Goal: Task Accomplishment & Management: Manage account settings

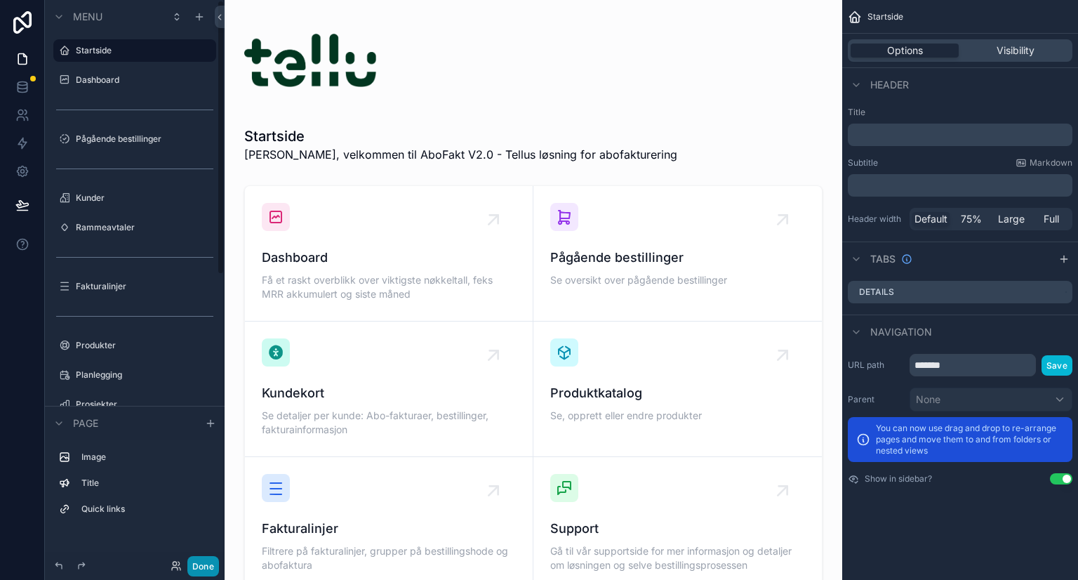
click at [204, 565] on button "Done" at bounding box center [203, 566] width 32 height 20
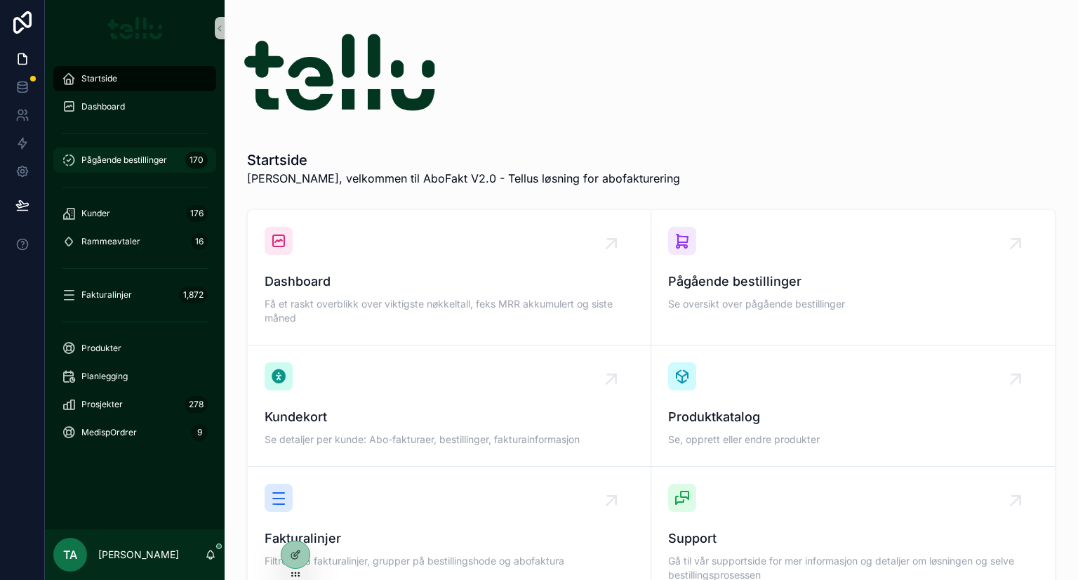
click at [109, 157] on span "Pågående bestillinger" at bounding box center [124, 159] width 86 height 11
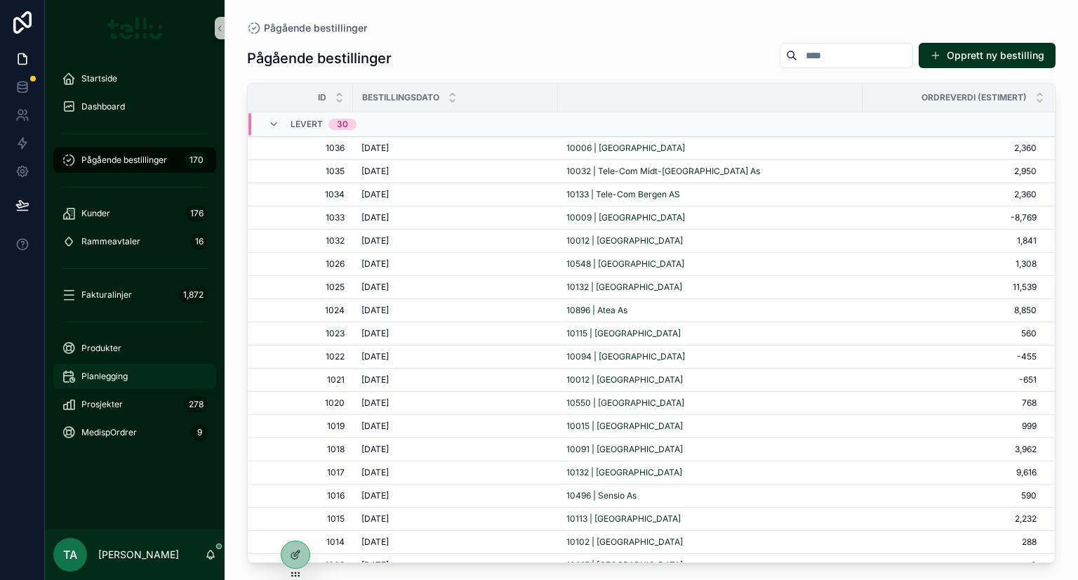
click at [116, 366] on div "Planlegging" at bounding box center [135, 376] width 146 height 22
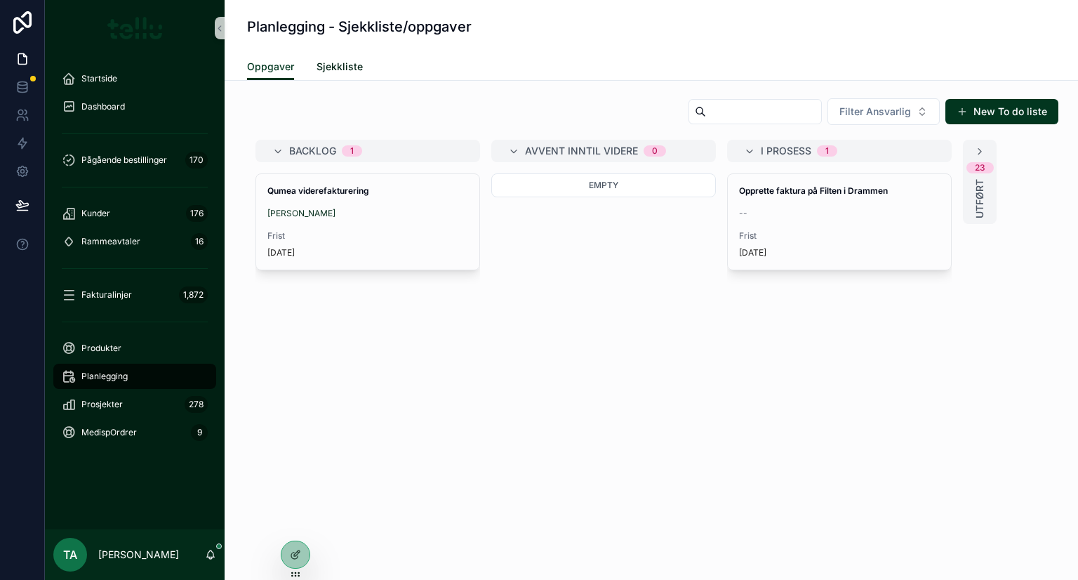
click at [337, 66] on span "Sjekkliste" at bounding box center [340, 67] width 46 height 14
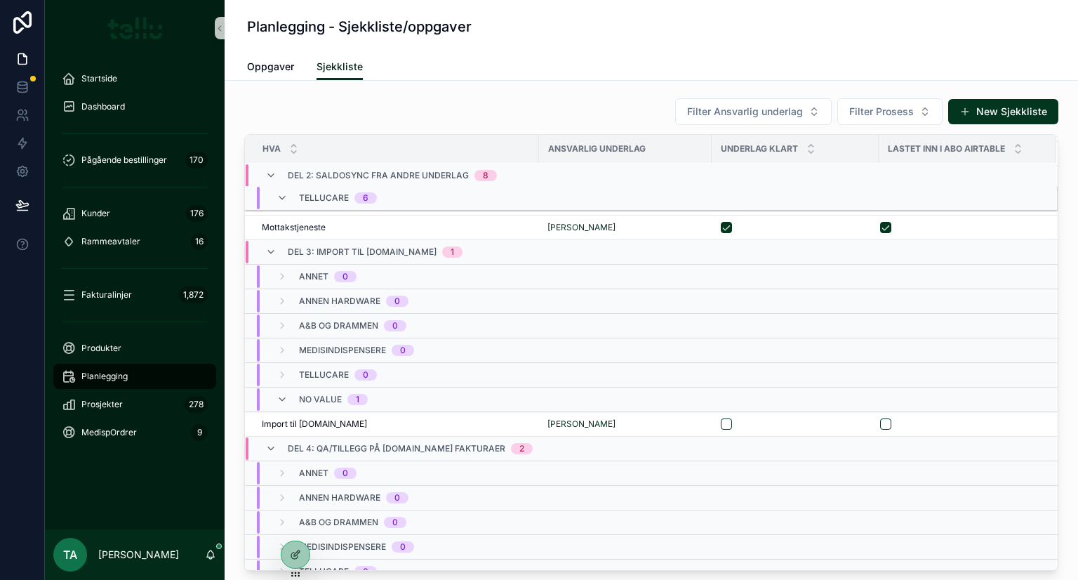
scroll to position [738, 0]
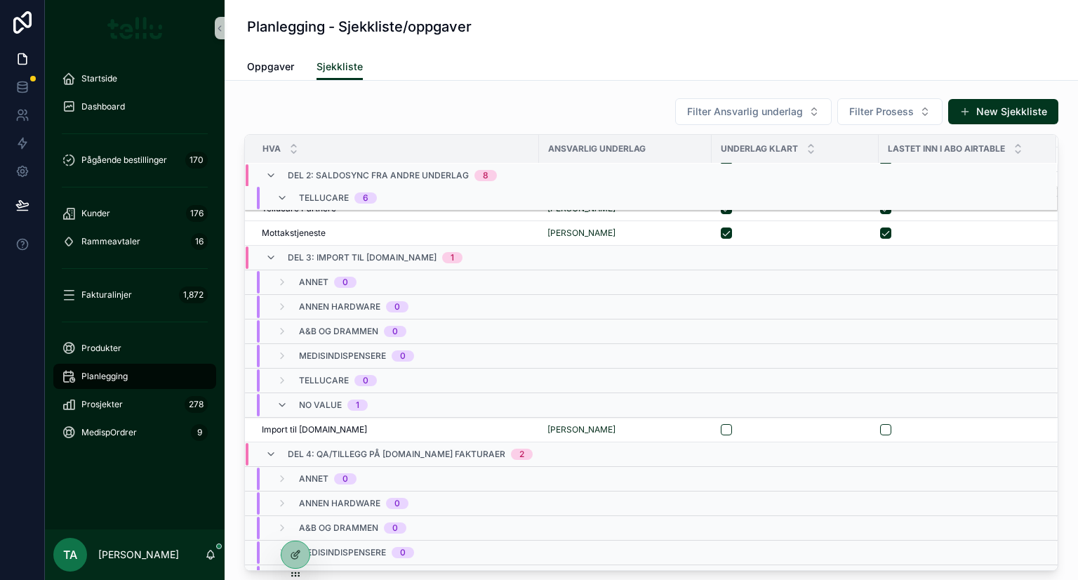
click at [267, 256] on icon "scrollable content" at bounding box center [270, 257] width 11 height 11
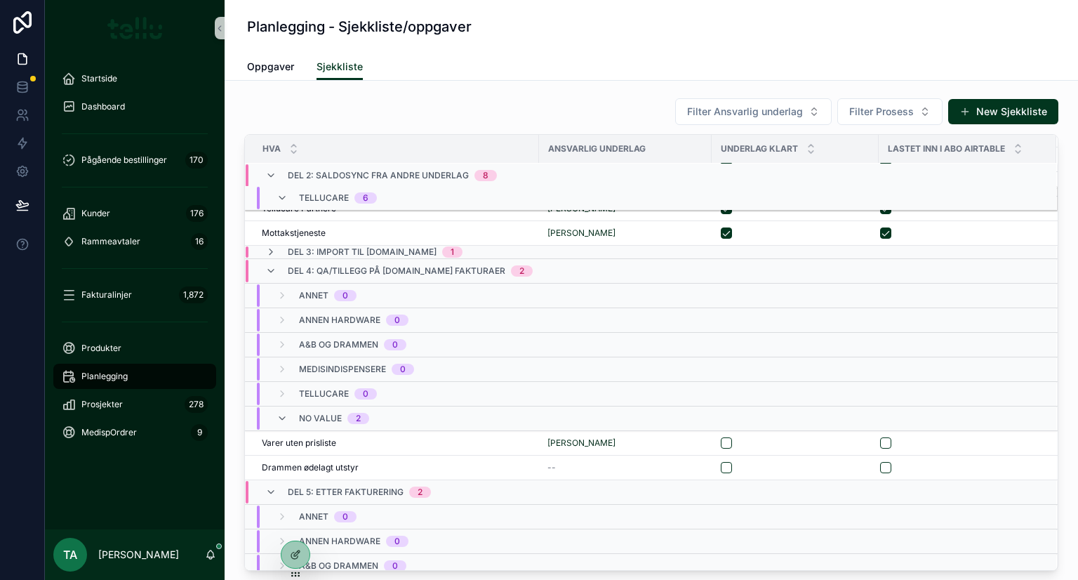
click at [271, 250] on icon "scrollable content" at bounding box center [270, 251] width 11 height 11
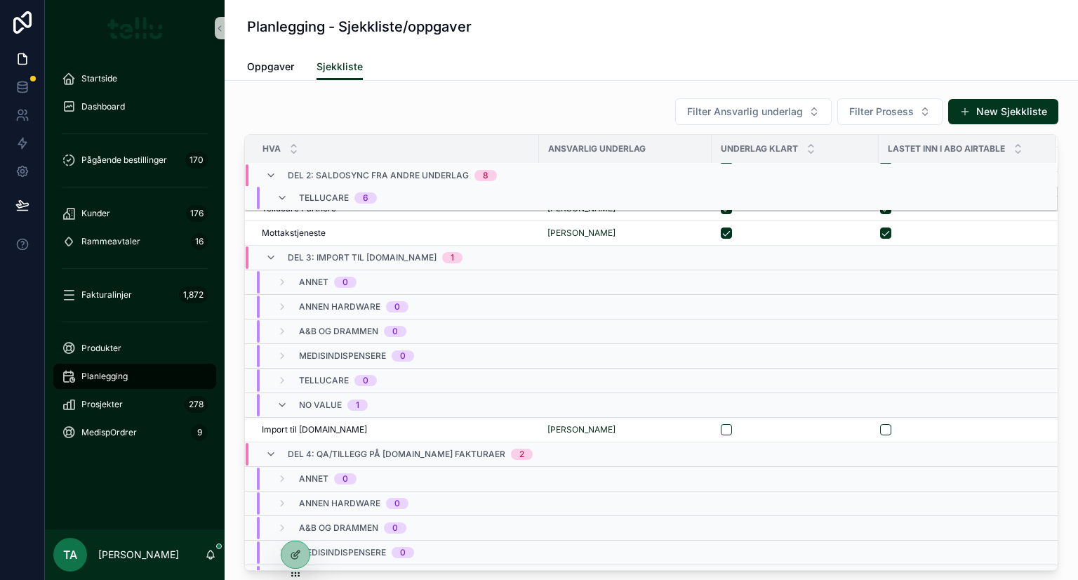
click at [272, 254] on icon "scrollable content" at bounding box center [270, 257] width 11 height 11
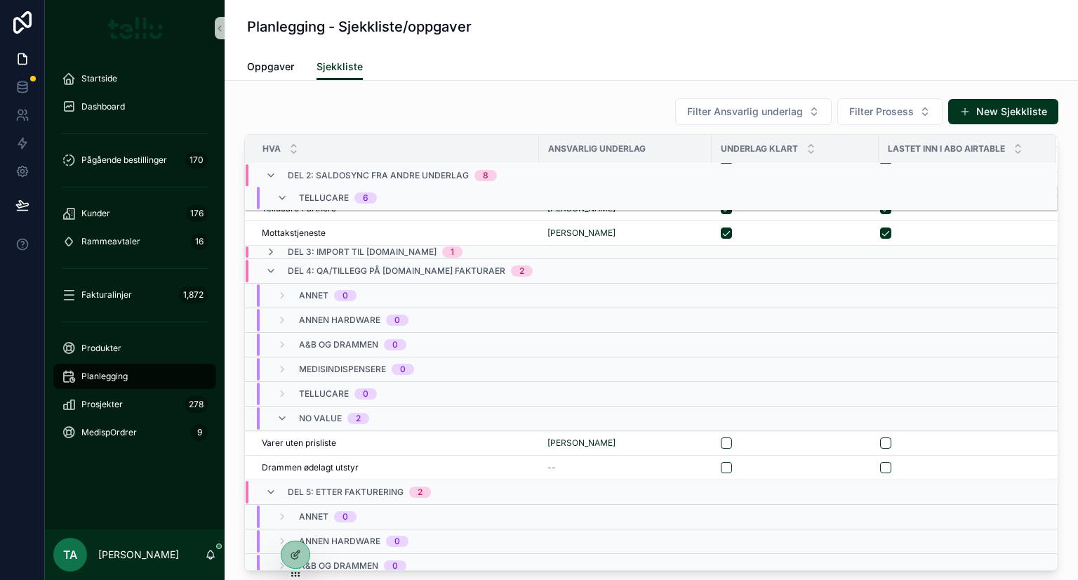
click at [273, 265] on icon "scrollable content" at bounding box center [270, 270] width 11 height 11
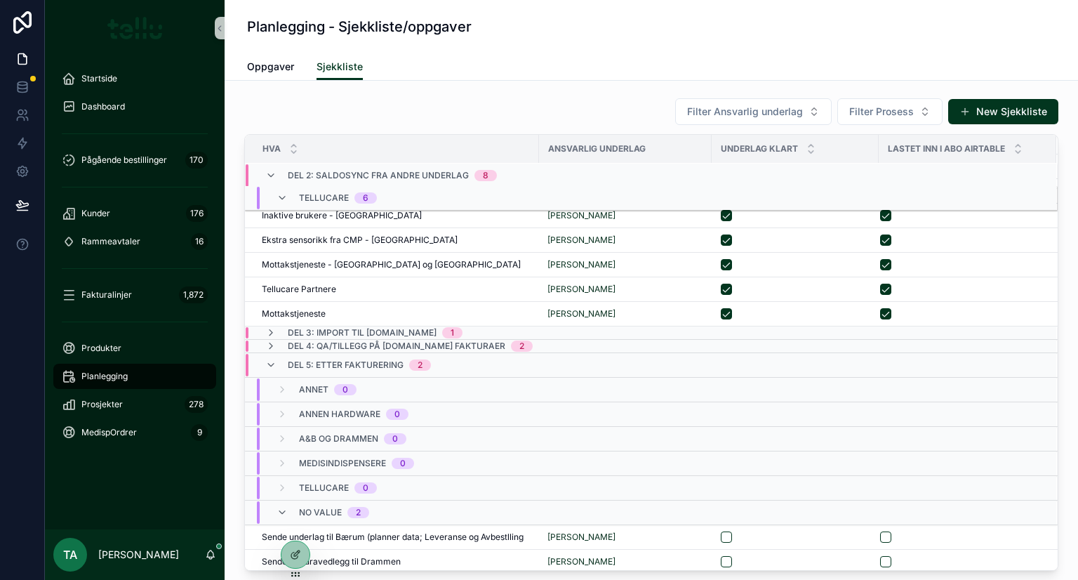
click at [270, 359] on icon "scrollable content" at bounding box center [270, 364] width 11 height 11
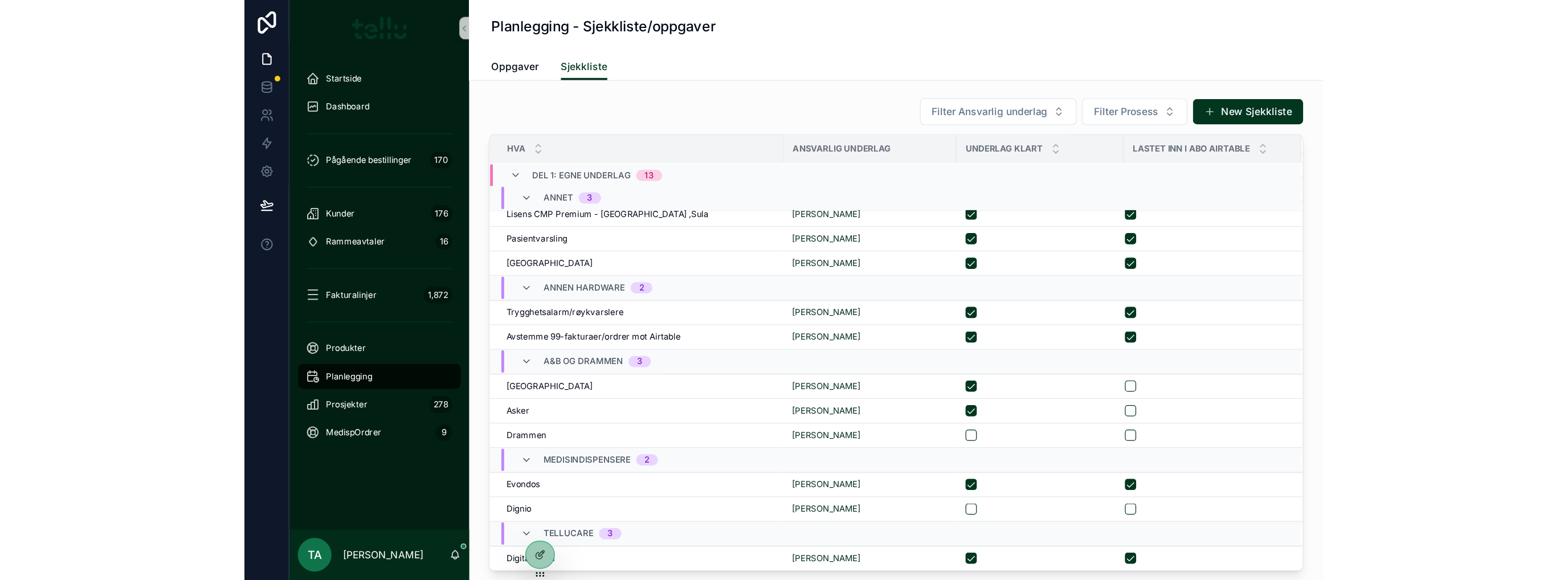
scroll to position [0, 0]
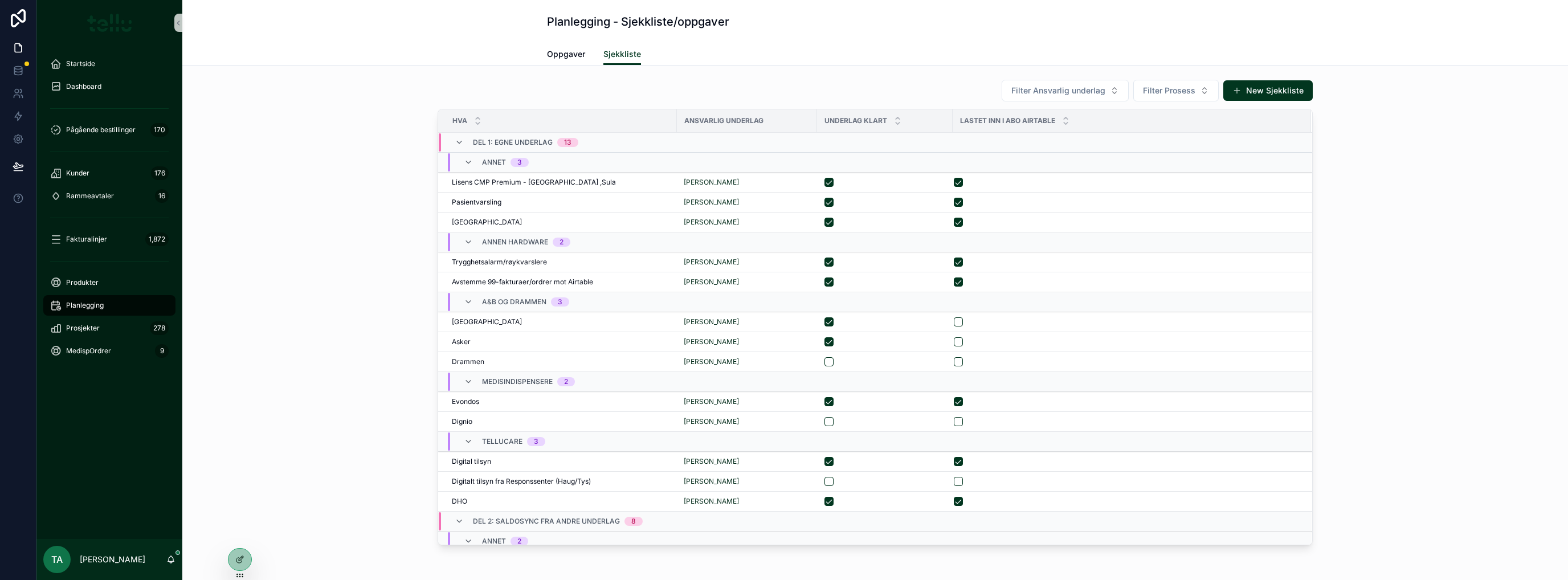
drag, startPoint x: 291, startPoint y: 279, endPoint x: 304, endPoint y: 273, distance: 14.3
click at [291, 279] on div "Filter Ansvarlig underlag Filter Prosess New Sjekkliste Hva Ansvarlig underlag …" at bounding box center [875, 311] width 1367 height 475
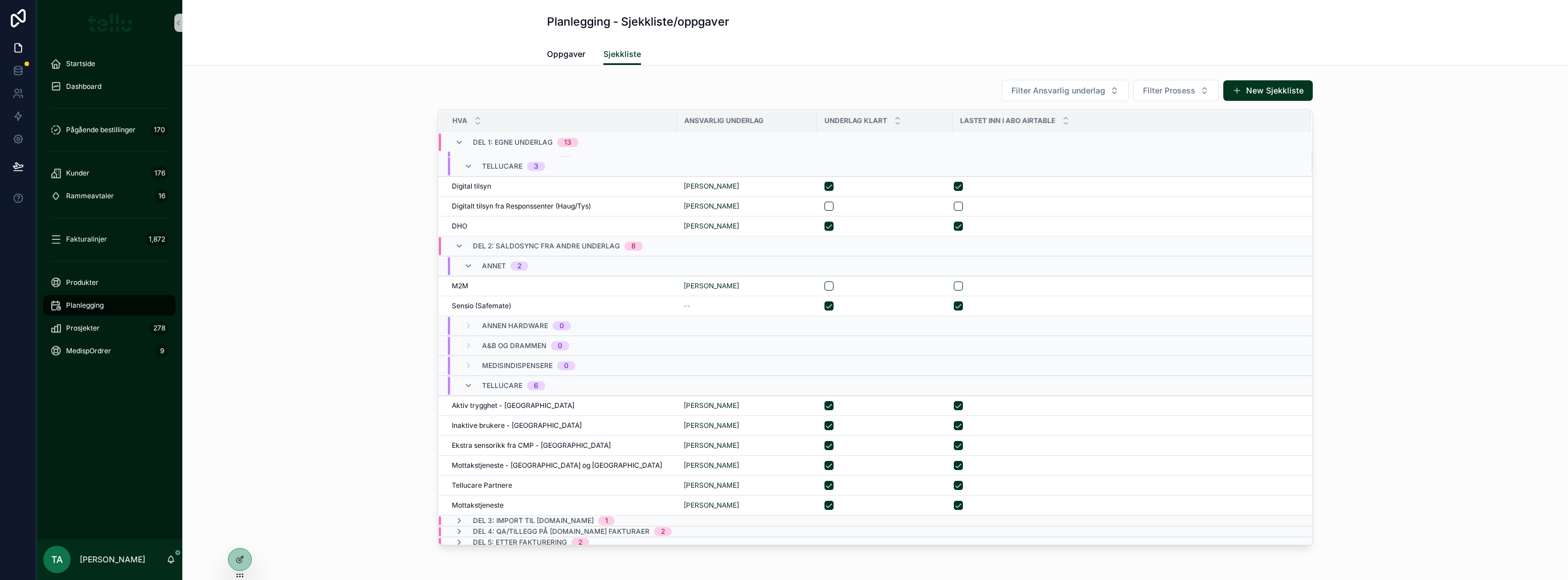
click at [200, 243] on div "Filter Ansvarlig underlag Filter Prosess New Sjekkliste Hva Ansvarlig underlag …" at bounding box center [875, 311] width 1367 height 475
click at [278, 299] on div "Filter Ansvarlig underlag Filter Prosess New Sjekkliste Hva Ansvarlig underlag …" at bounding box center [875, 311] width 1367 height 475
click at [235, 470] on div at bounding box center [239, 559] width 23 height 22
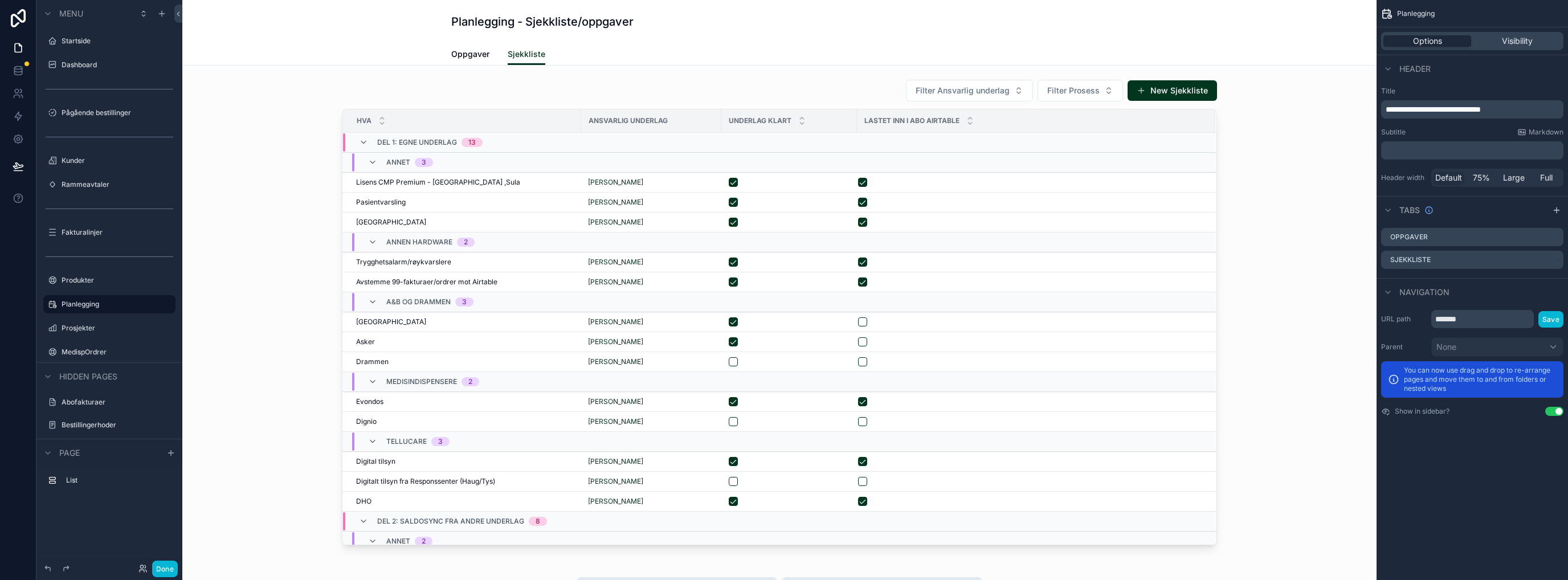
scroll to position [9, 0]
click at [433, 84] on div "scrollable content" at bounding box center [779, 311] width 1176 height 475
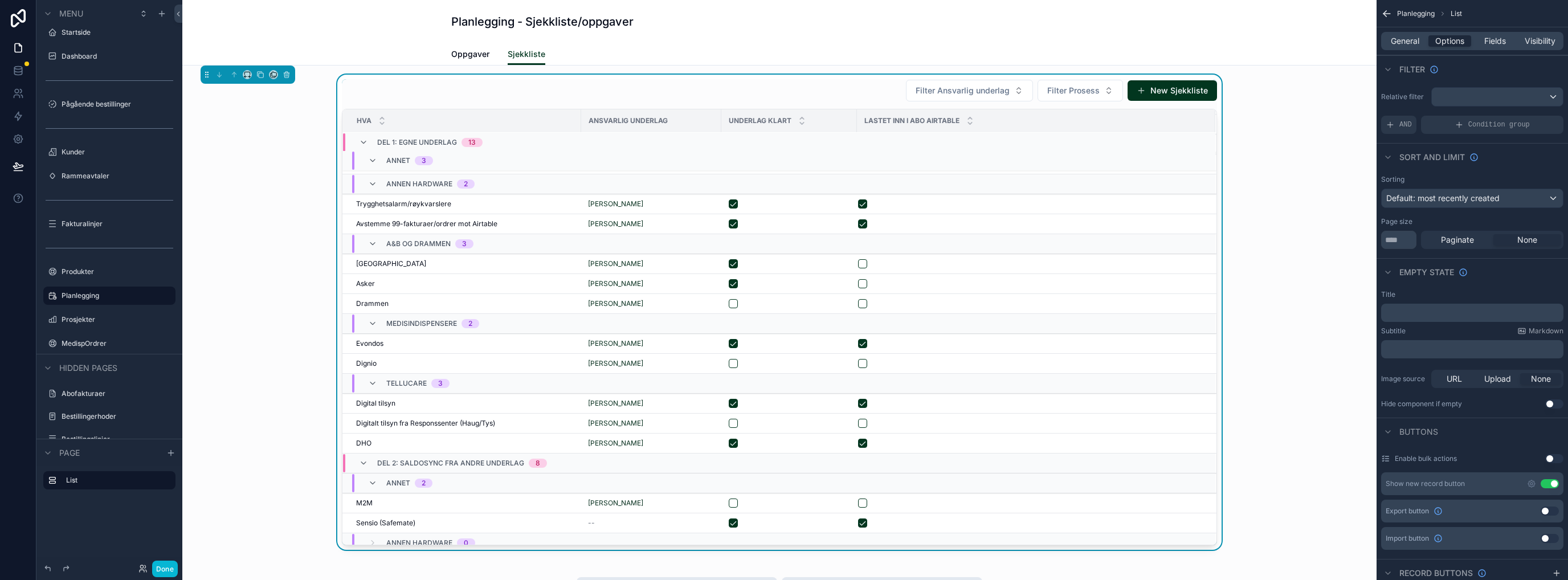
scroll to position [152, 0]
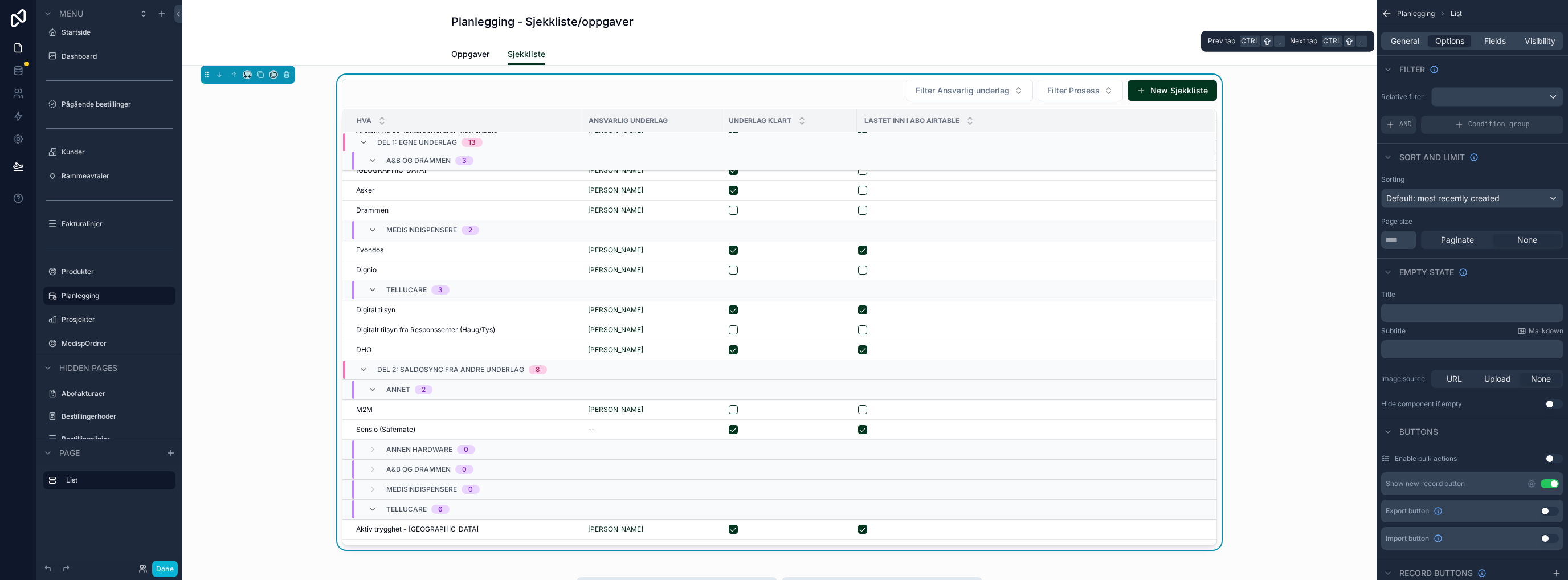
click at [874, 45] on span "General" at bounding box center [1404, 41] width 28 height 11
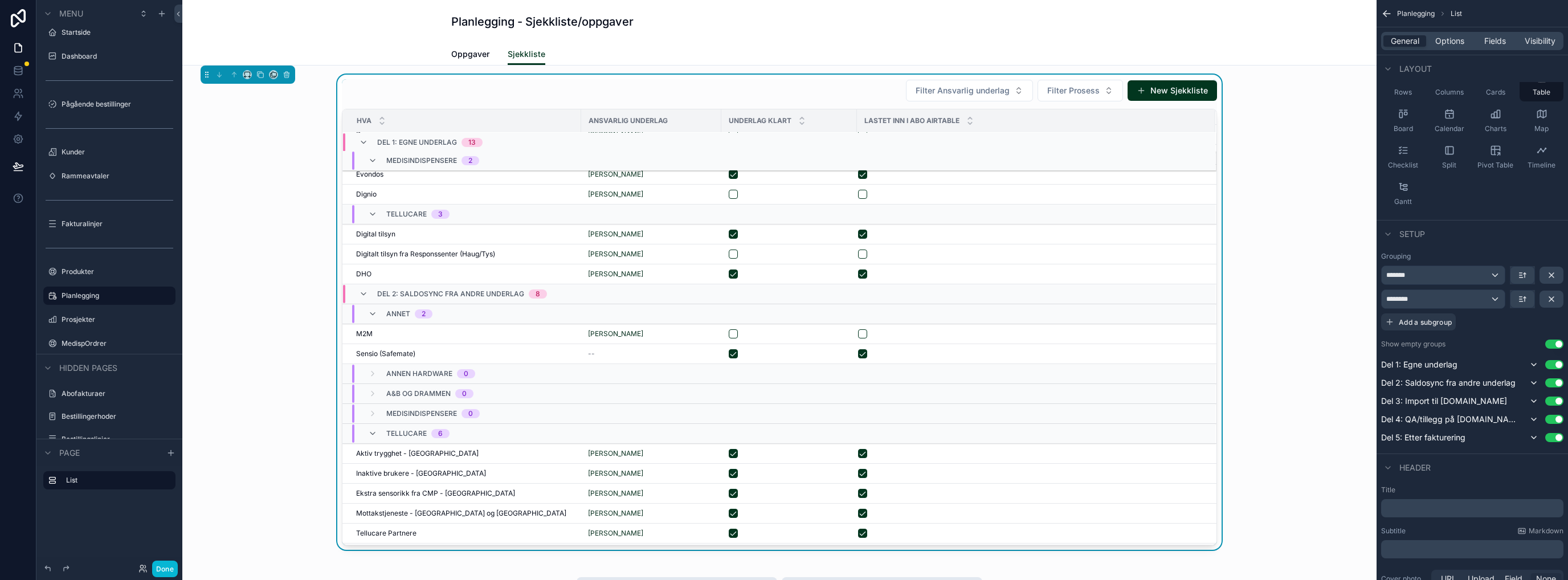
scroll to position [260, 0]
click at [359, 290] on icon "scrollable content" at bounding box center [363, 293] width 9 height 9
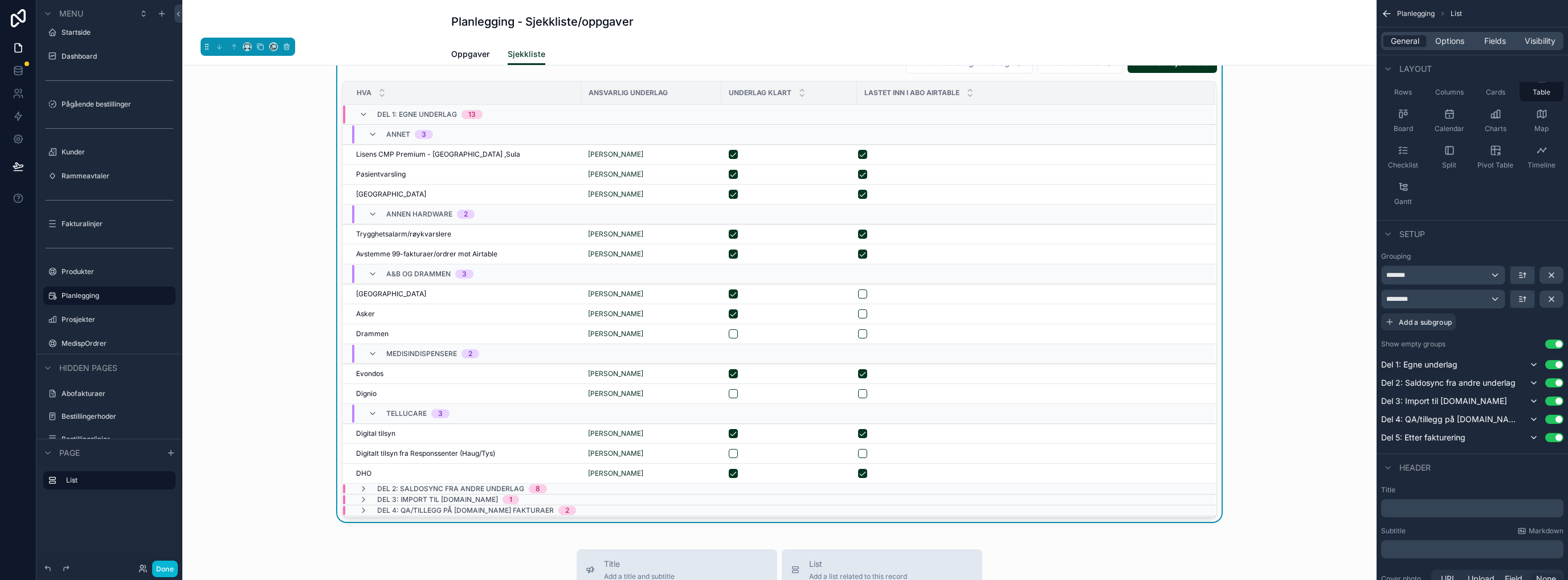
scroll to position [0, 0]
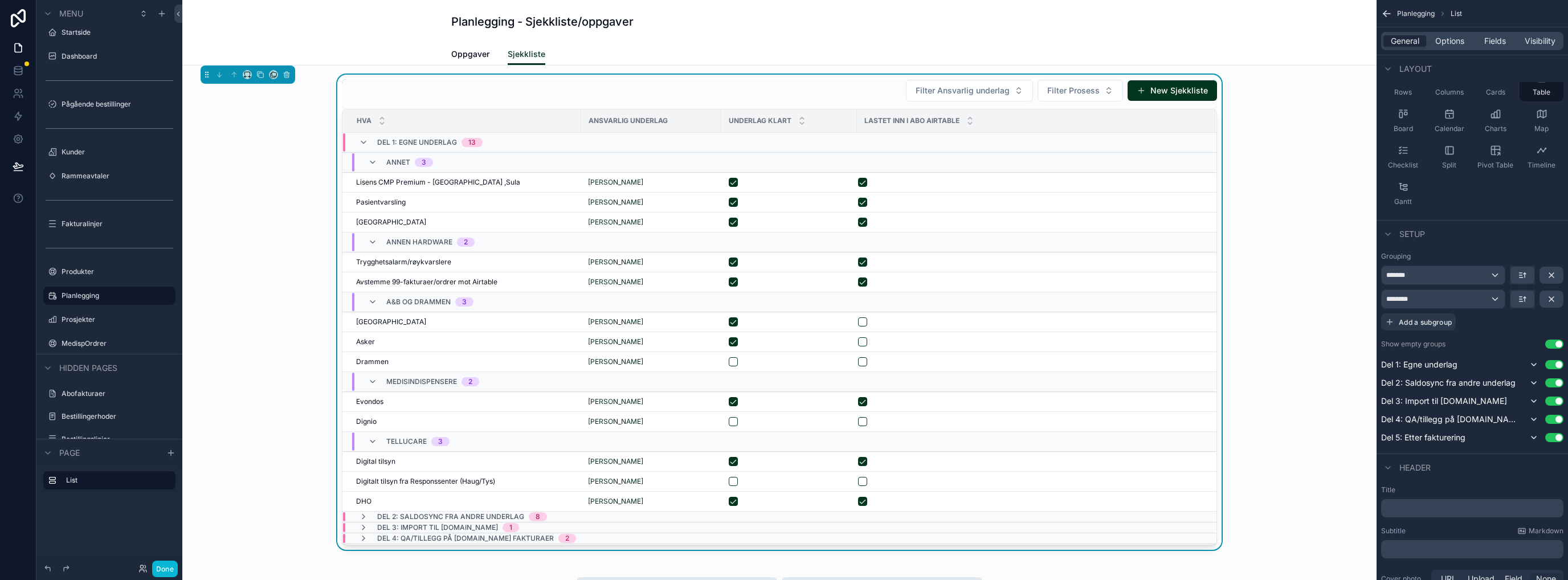
click at [364, 145] on div "Del 1: Egne underlag 13" at bounding box center [420, 142] width 123 height 18
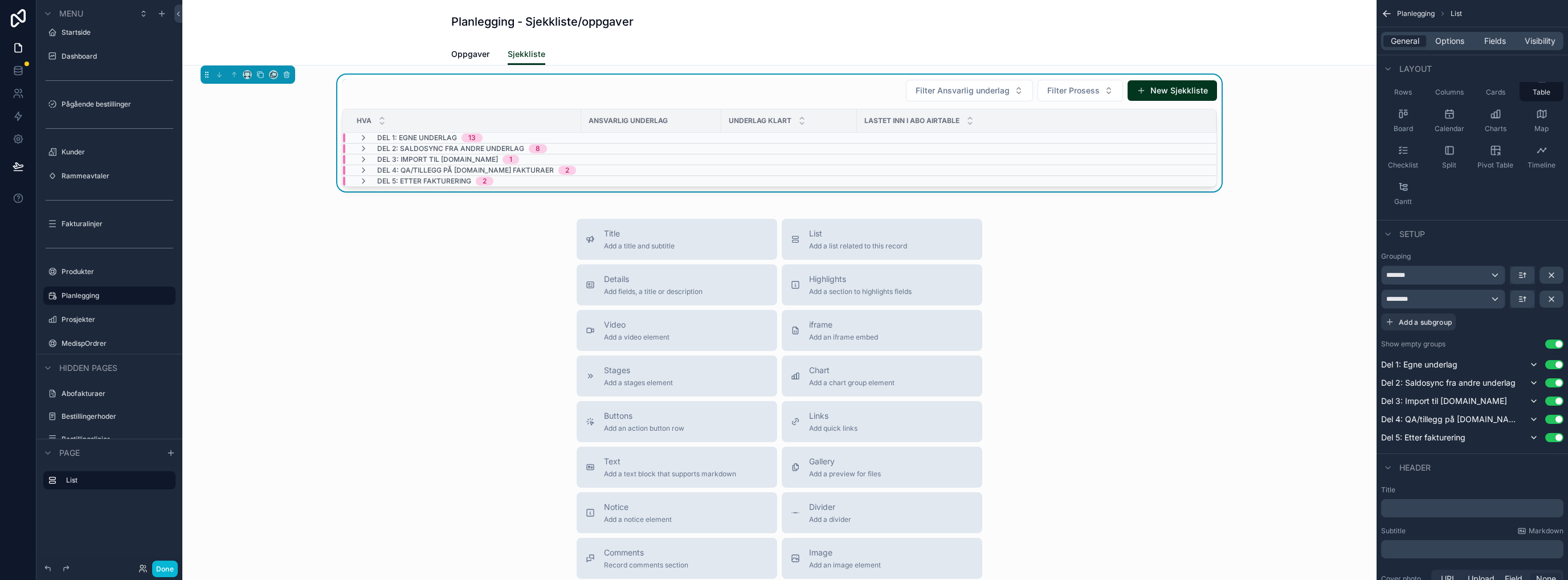
click at [359, 139] on icon "scrollable content" at bounding box center [363, 137] width 9 height 9
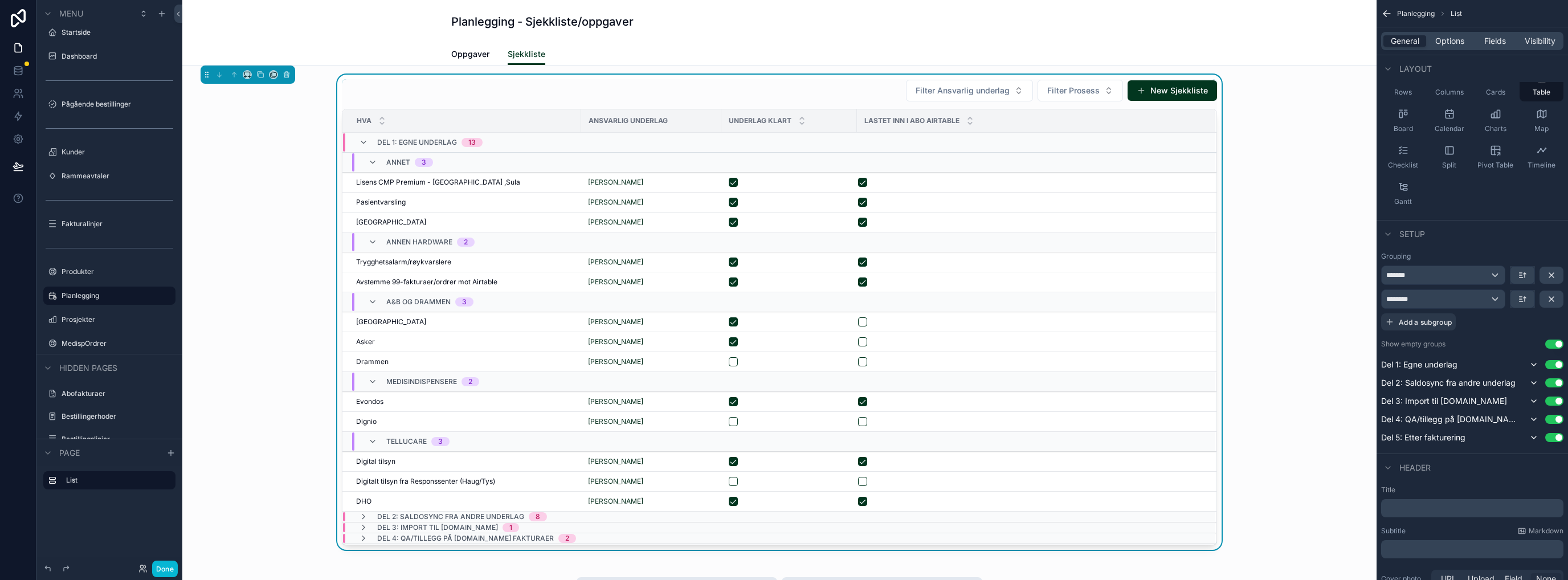
click at [359, 139] on icon "scrollable content" at bounding box center [363, 142] width 9 height 9
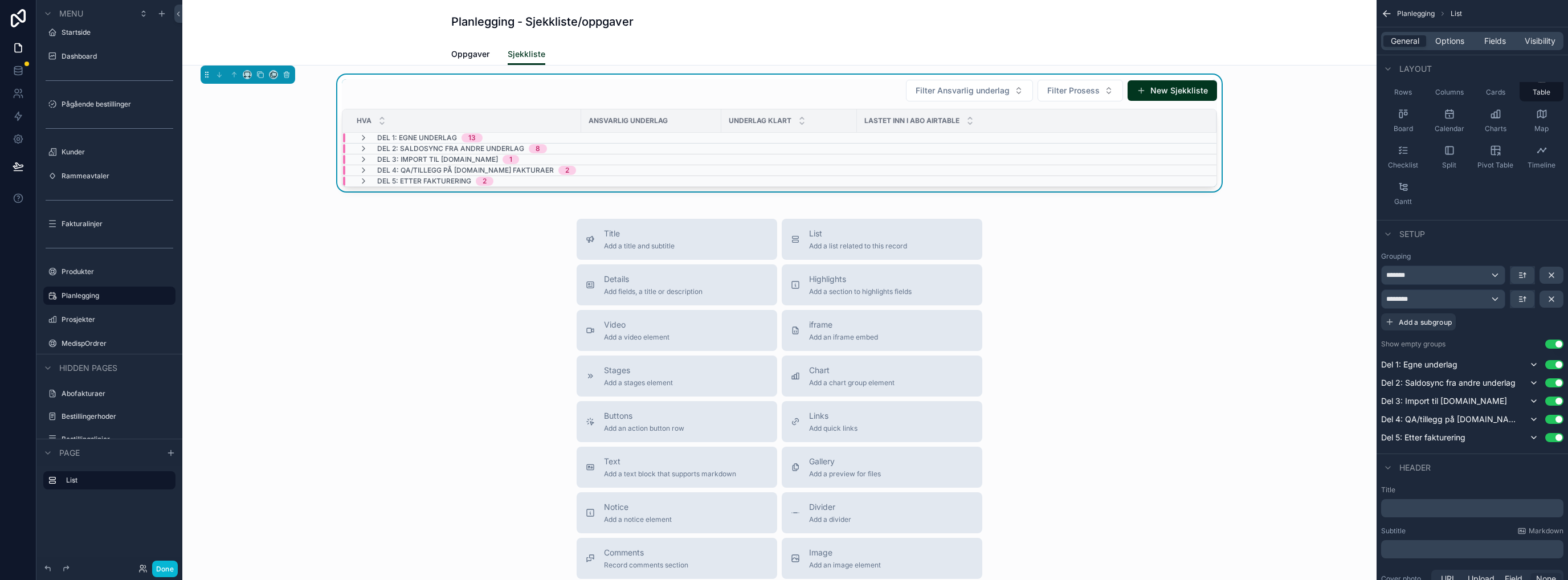
click at [359, 148] on icon "scrollable content" at bounding box center [363, 148] width 9 height 9
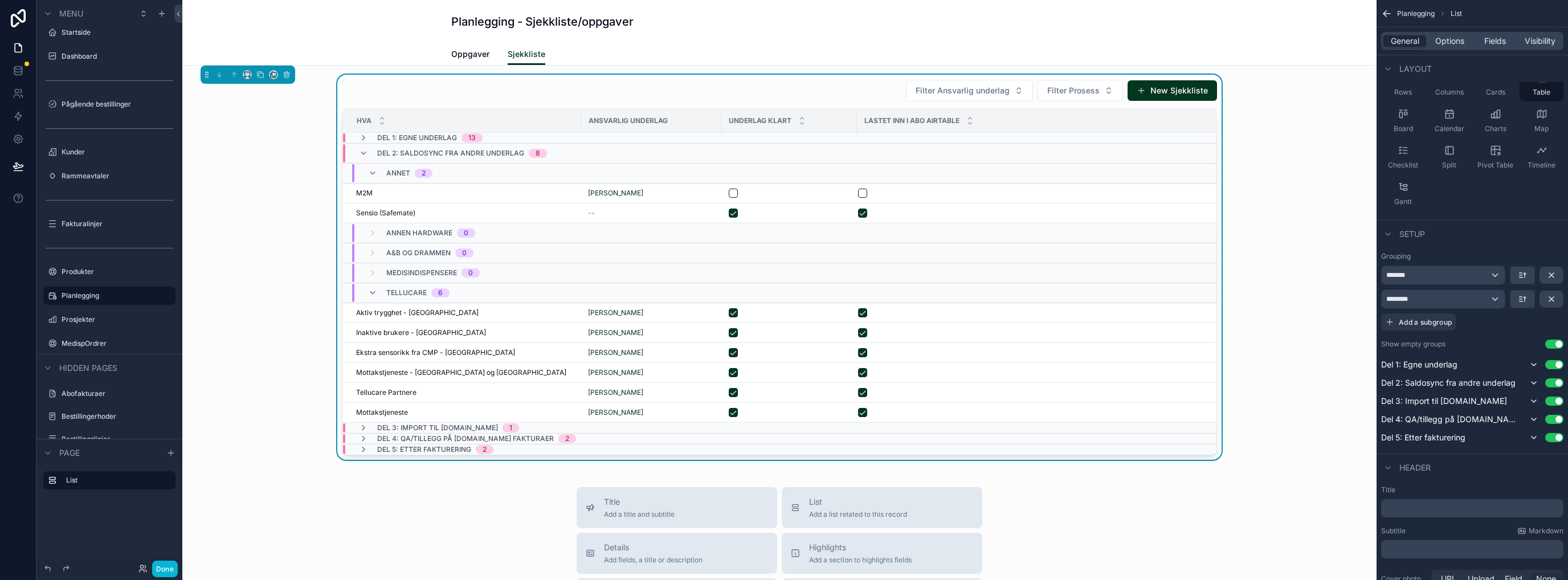
click at [368, 169] on icon "scrollable content" at bounding box center [372, 173] width 9 height 9
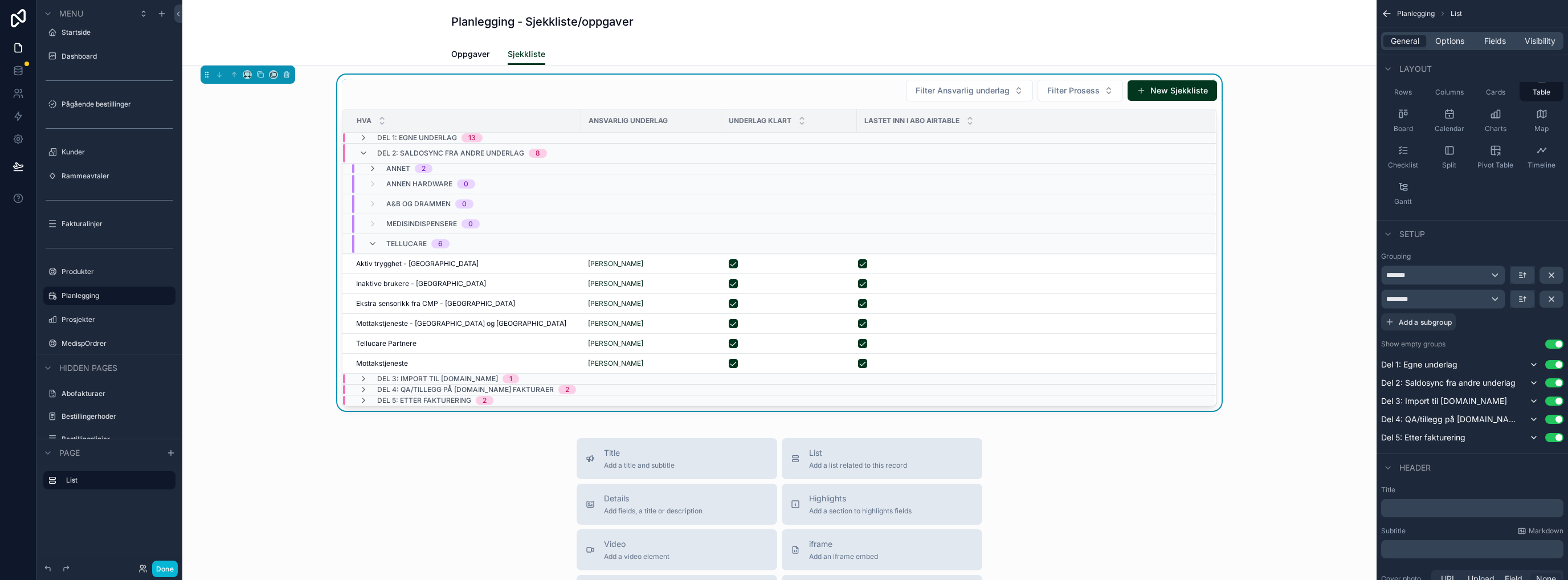
click at [368, 243] on icon "scrollable content" at bounding box center [372, 243] width 9 height 9
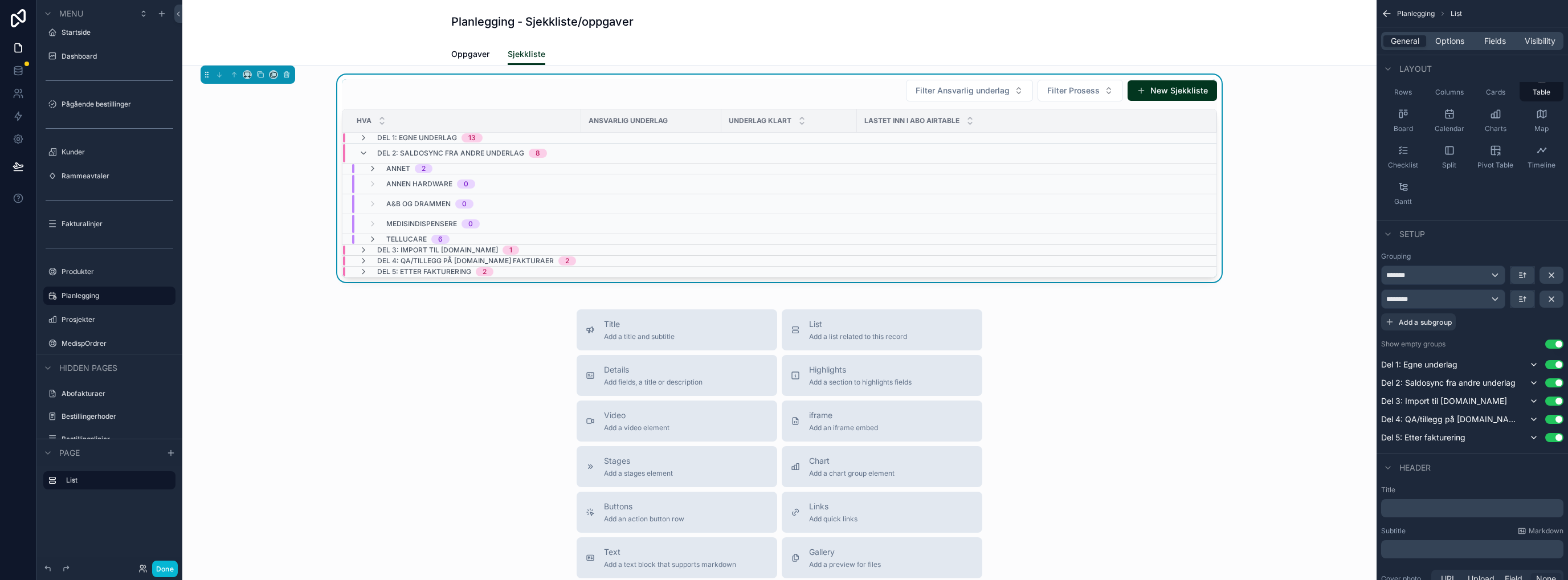
click at [359, 150] on icon "scrollable content" at bounding box center [363, 153] width 9 height 9
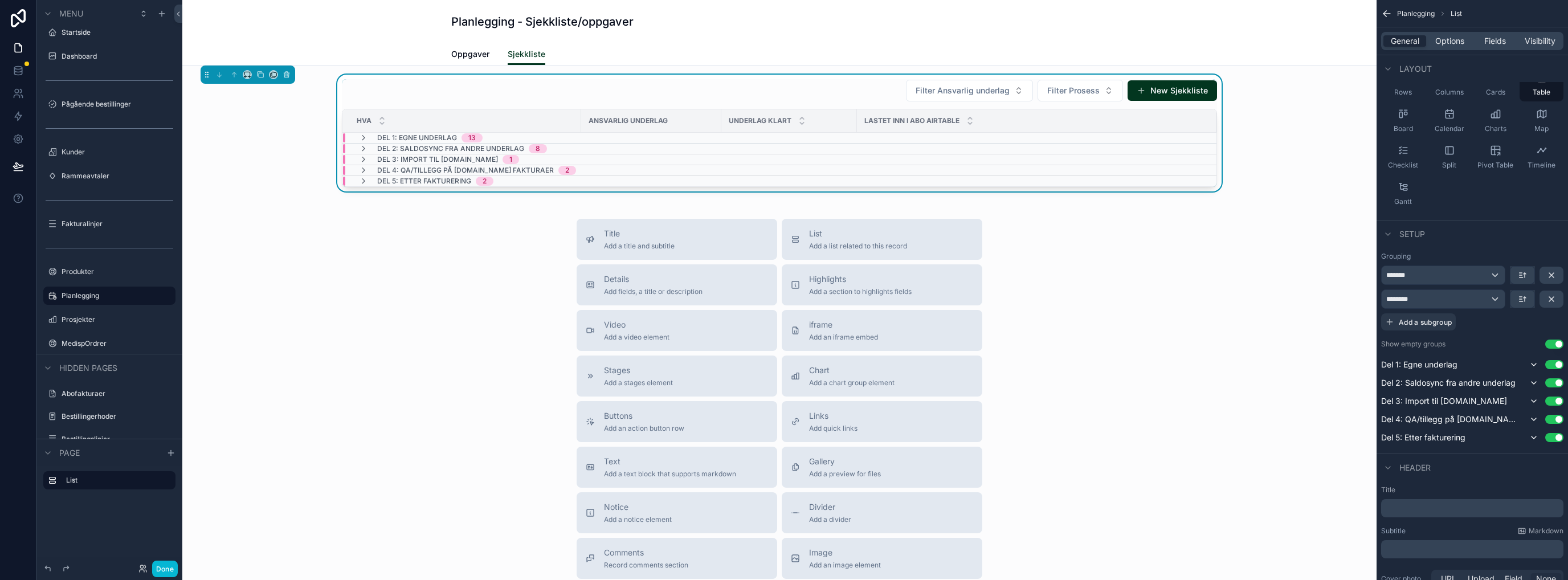
click at [359, 157] on icon "scrollable content" at bounding box center [363, 159] width 9 height 9
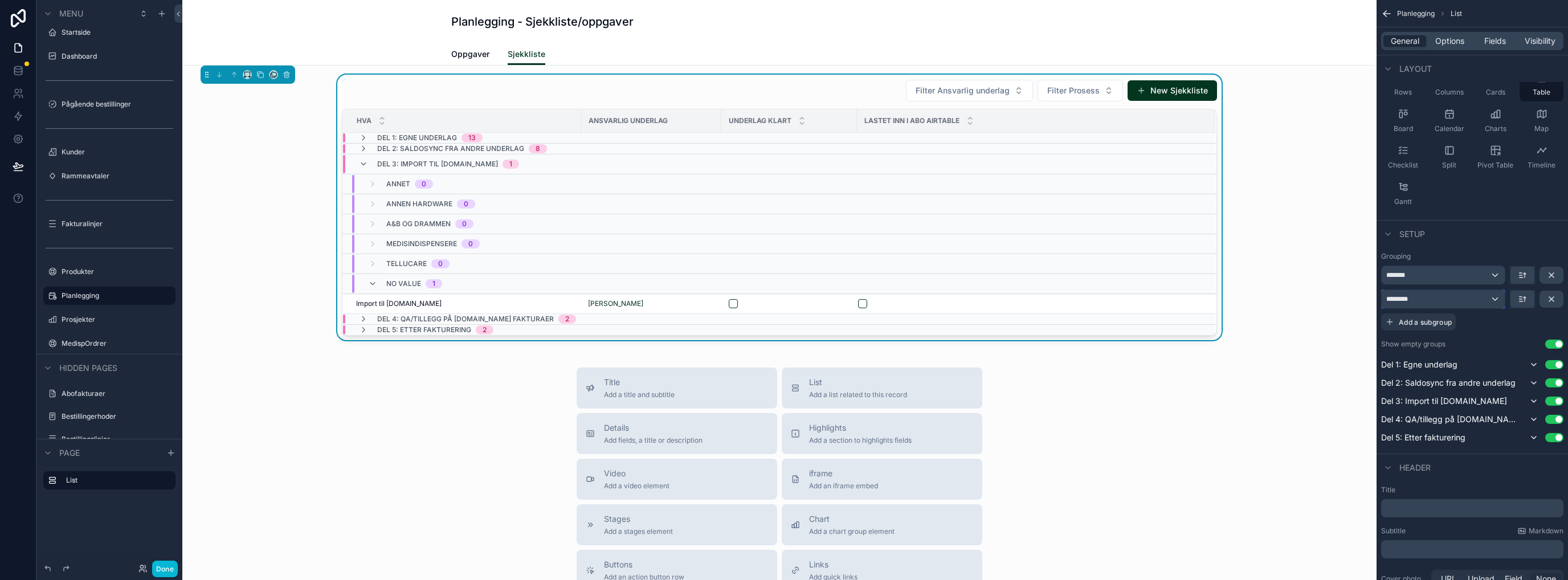
click at [874, 299] on div "********" at bounding box center [1443, 299] width 123 height 18
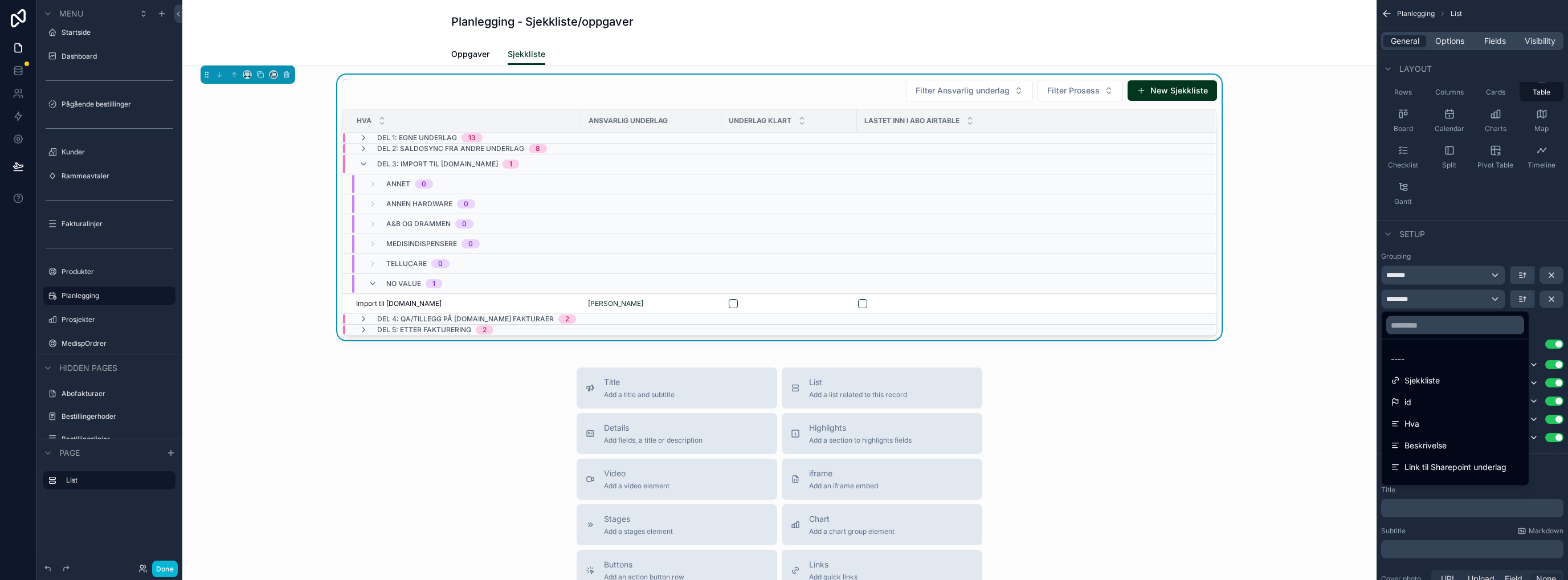
click at [874, 299] on div "scrollable content" at bounding box center [784, 290] width 1568 height 580
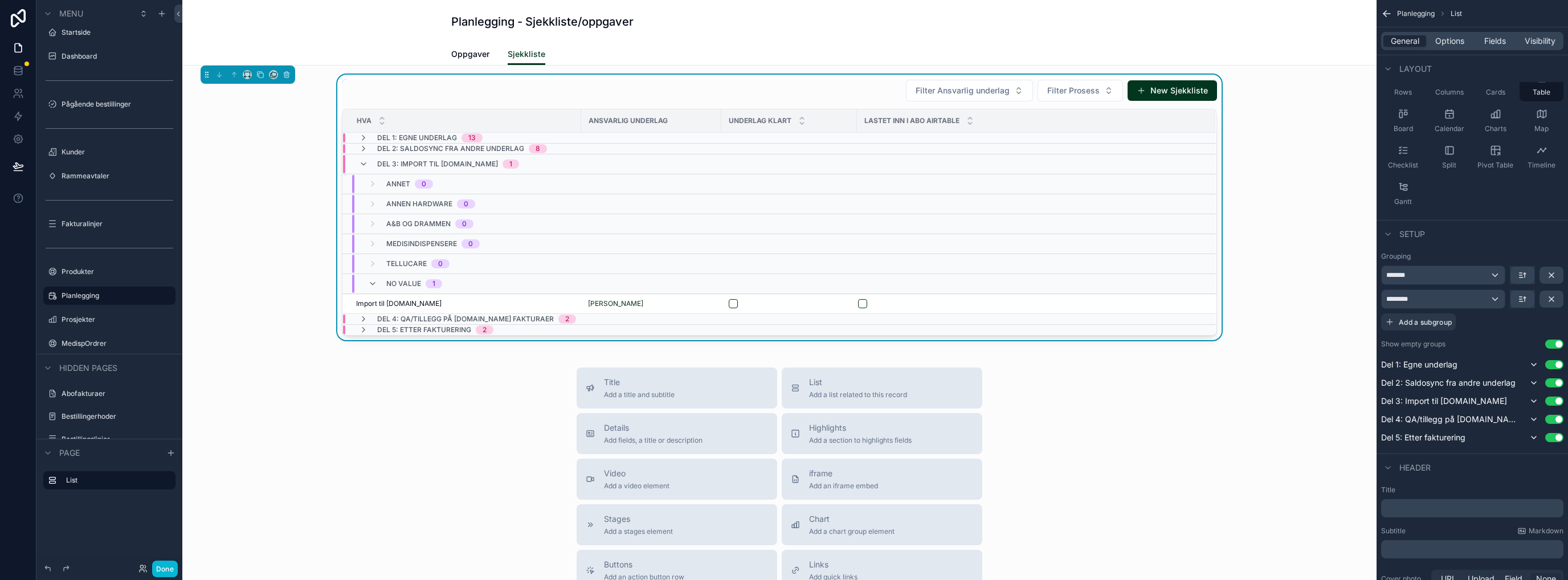
click at [874, 342] on button "Use setting" at bounding box center [1553, 343] width 18 height 9
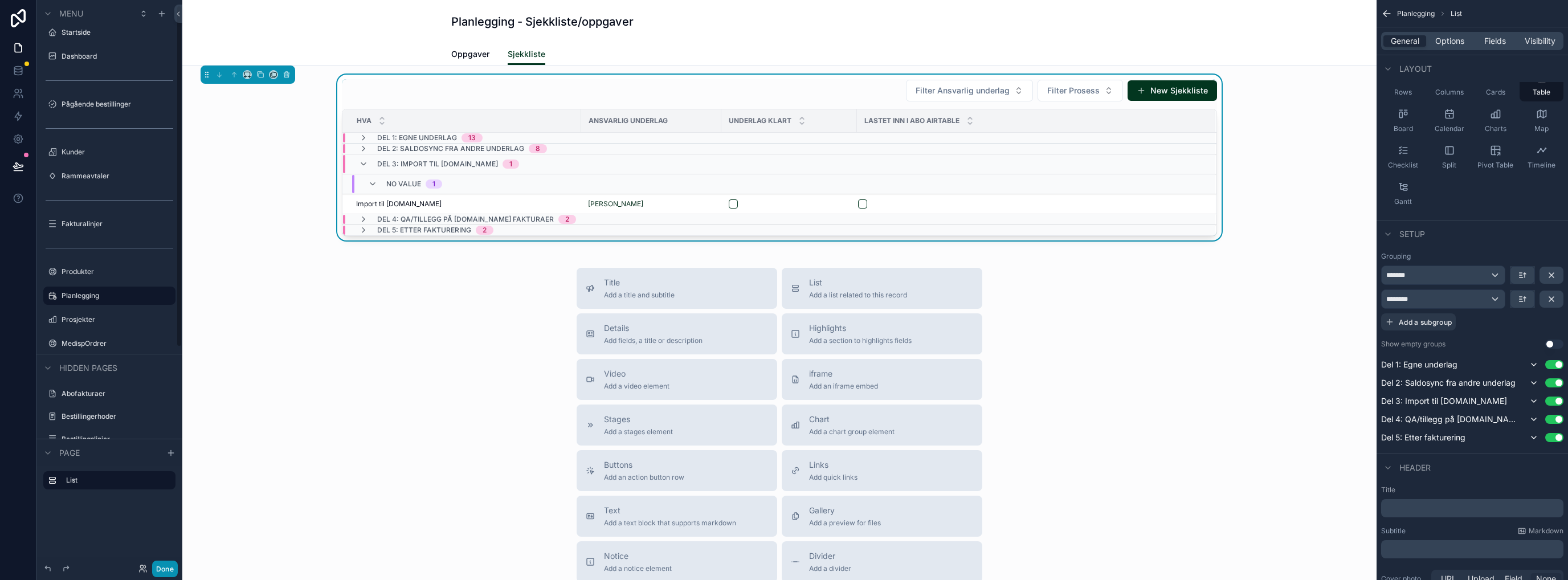
click at [166, 470] on button "Done" at bounding box center [165, 569] width 26 height 16
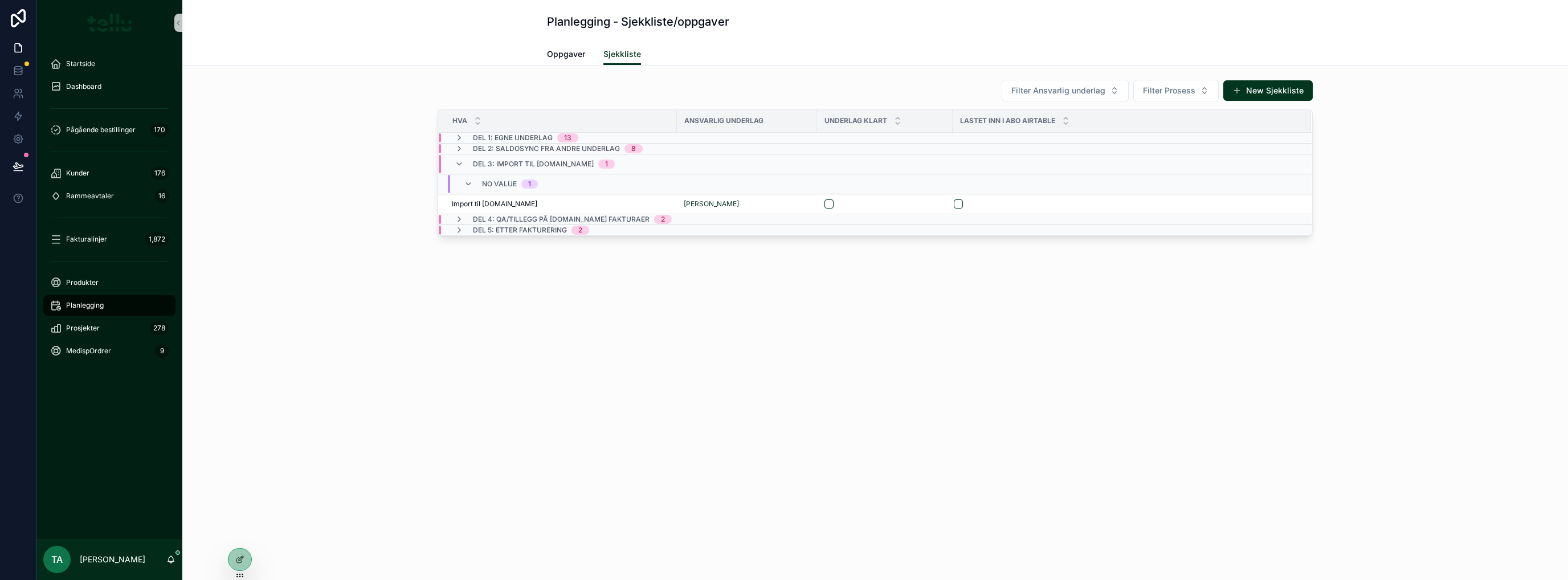
click at [463, 183] on icon "scrollable content" at bounding box center [467, 183] width 9 height 9
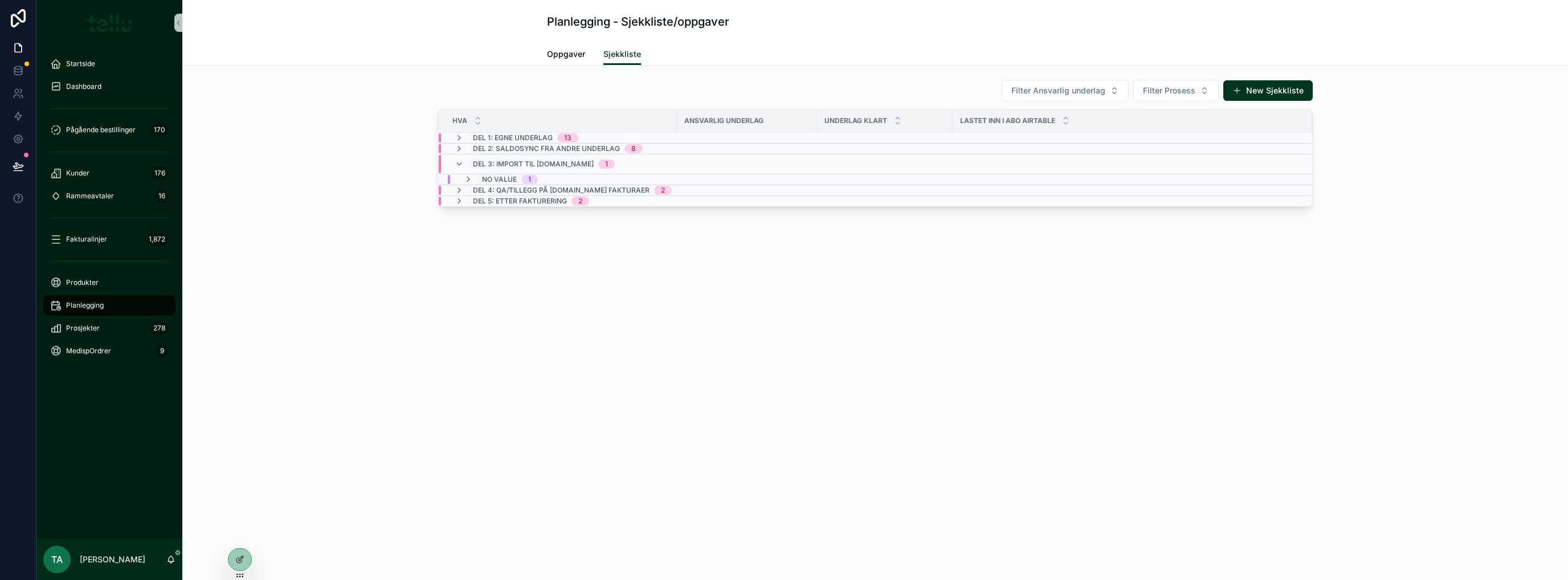
click at [458, 162] on icon "scrollable content" at bounding box center [459, 164] width 9 height 9
click at [416, 271] on div "Planlegging - Sjekkliste/oppgaver Sjekkliste Oppgaver Sjekkliste Filter Ansvarl…" at bounding box center [875, 141] width 1385 height 282
click at [414, 266] on div "Planlegging - Sjekkliste/oppgaver Sjekkliste Oppgaver Sjekkliste Filter Ansvarl…" at bounding box center [875, 141] width 1385 height 282
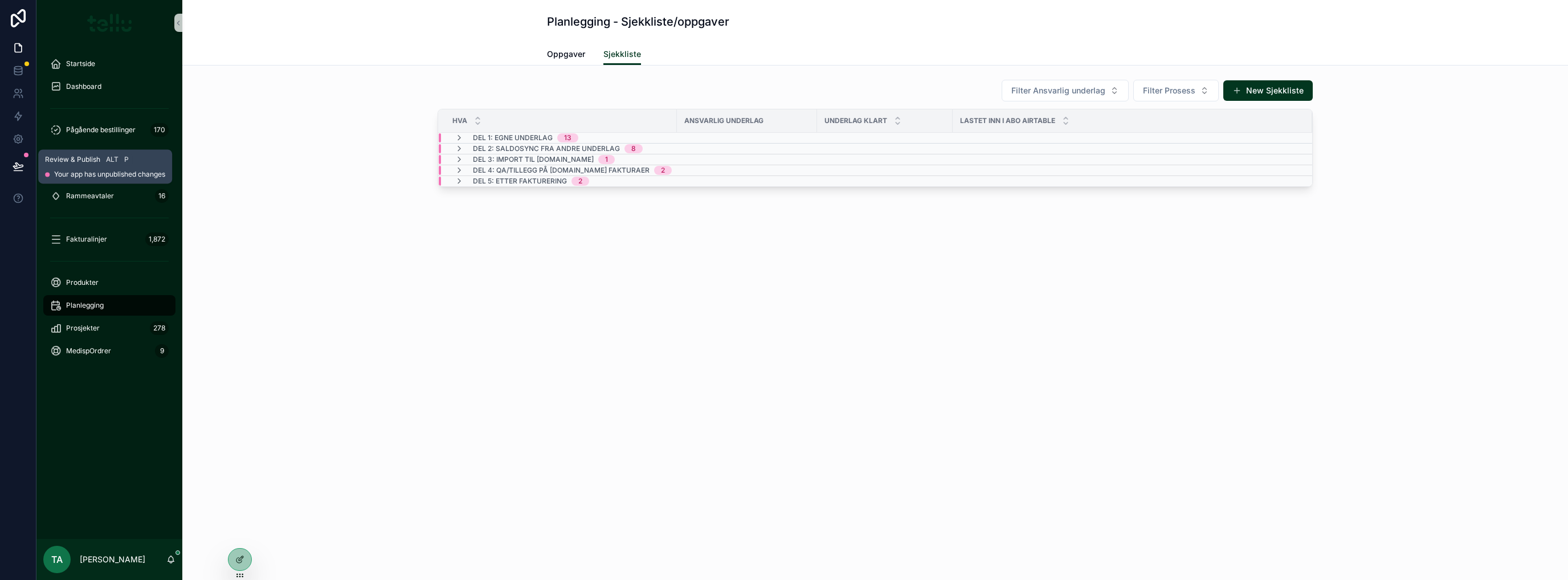
click at [20, 160] on button at bounding box center [18, 165] width 25 height 32
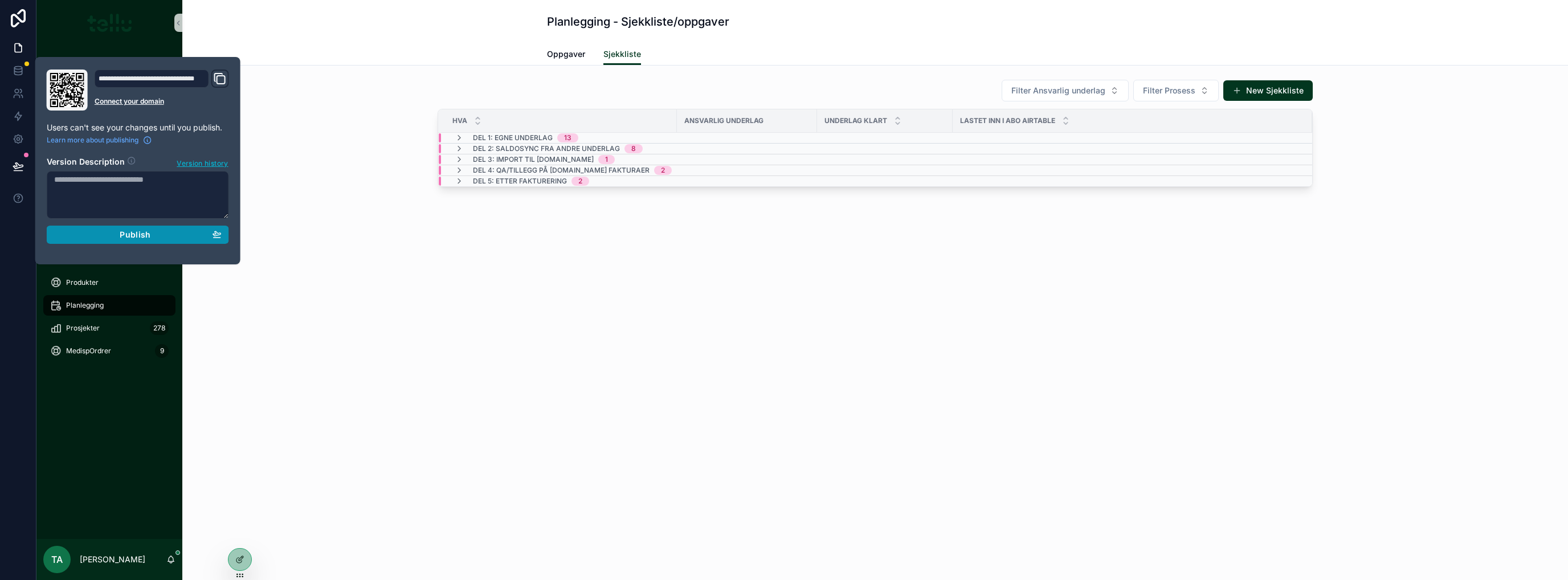
click at [116, 235] on div "Publish" at bounding box center [138, 234] width 167 height 11
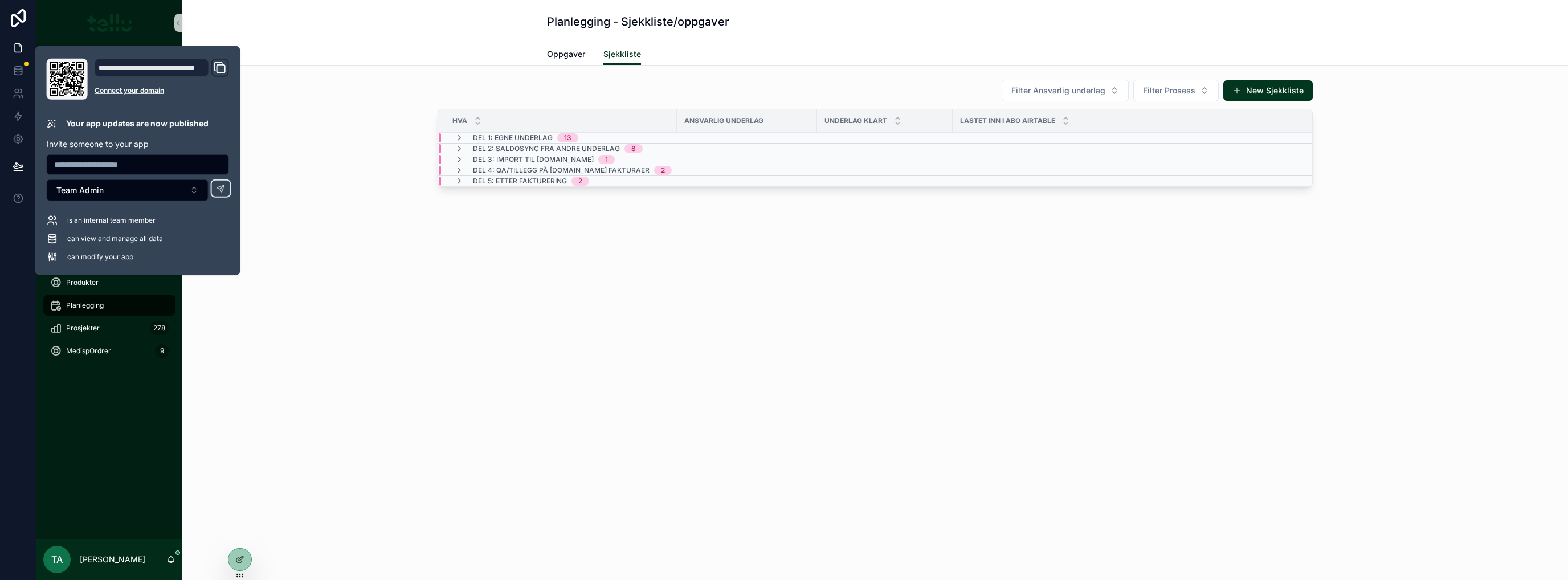
click at [348, 333] on div "Planlegging - Sjekkliste/oppgaver Sjekkliste Oppgaver Sjekkliste Filter Ansvarl…" at bounding box center [875, 290] width 1385 height 580
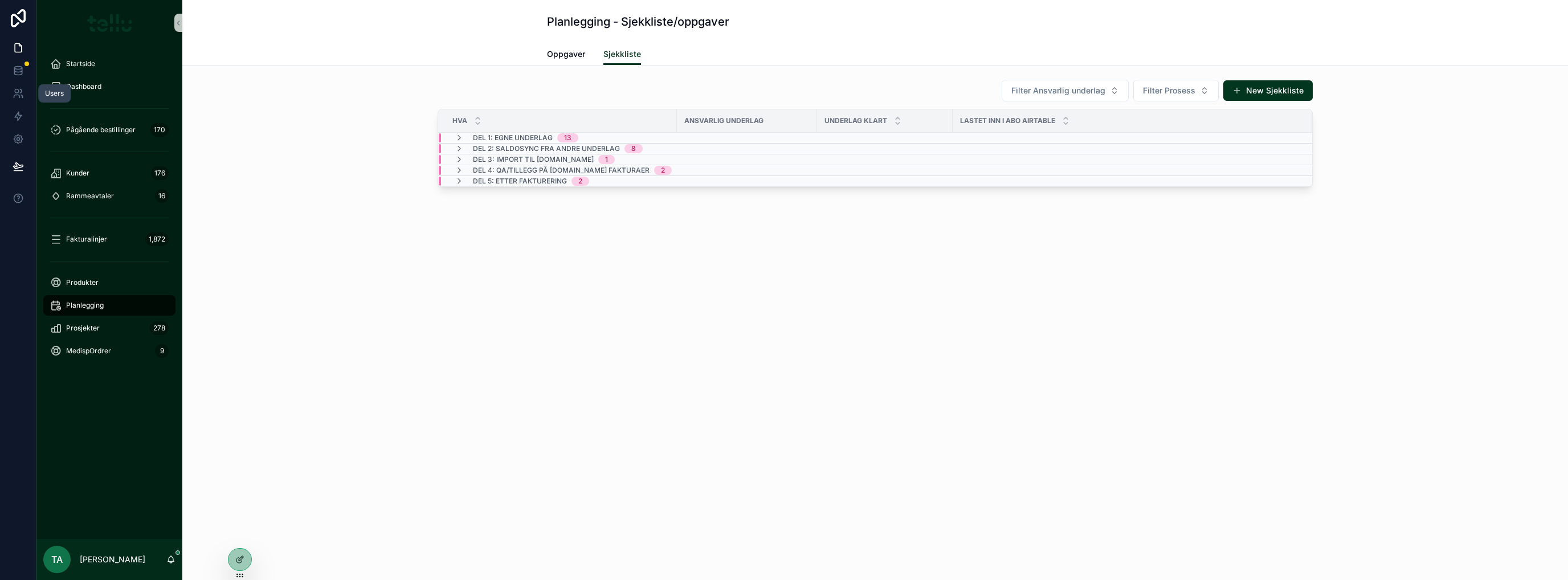
click at [24, 95] on link at bounding box center [18, 93] width 36 height 23
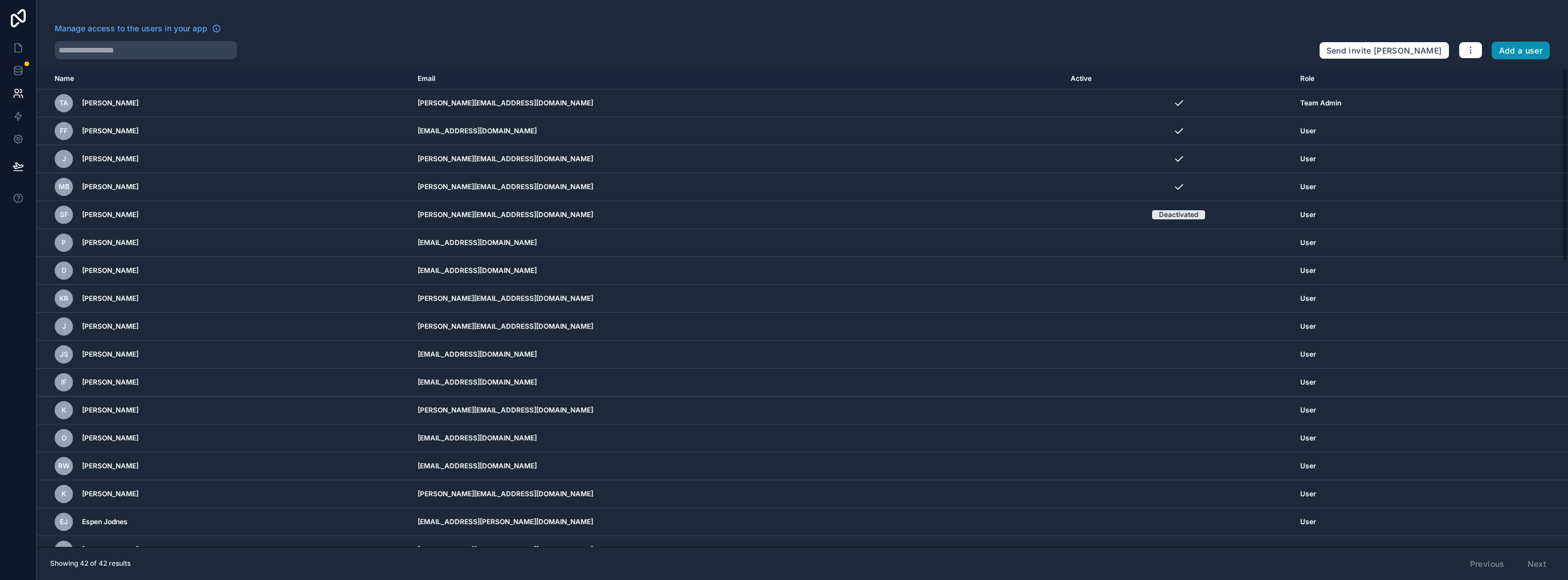
click at [874, 50] on button "Add a user" at bounding box center [1520, 50] width 58 height 18
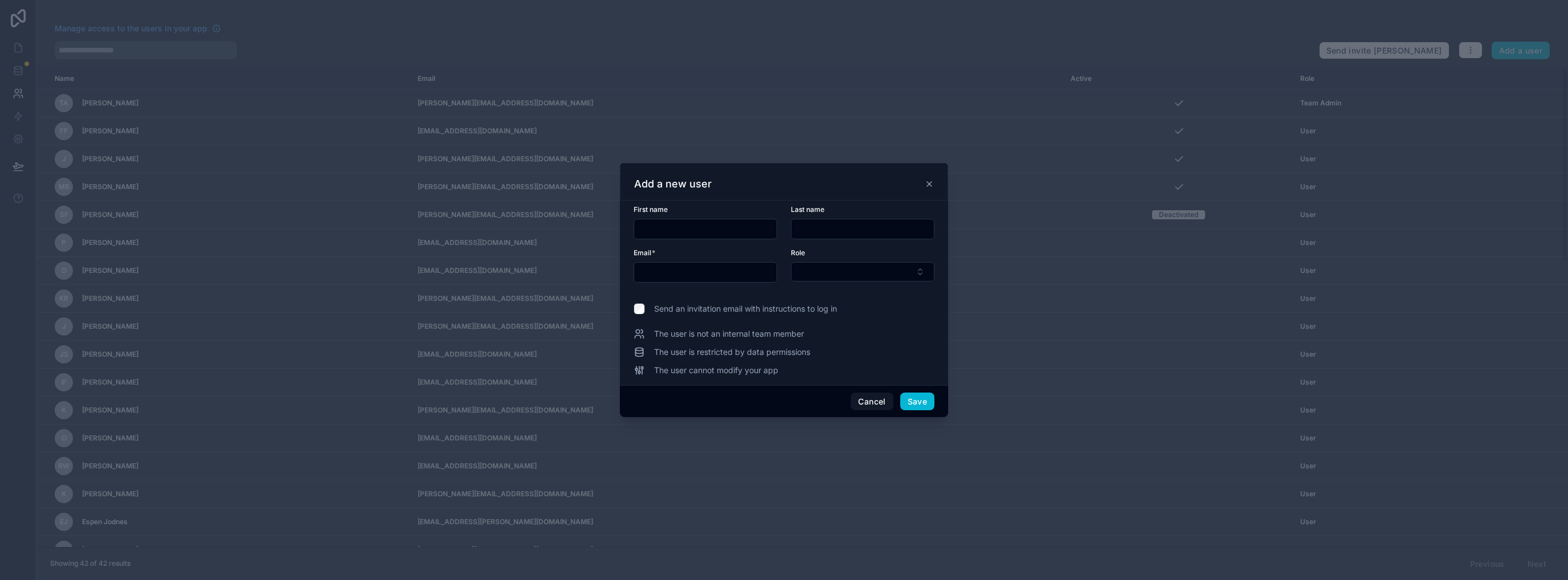
click at [648, 269] on input "text" at bounding box center [704, 273] width 142 height 16
paste input "**********"
type input "**********"
click at [663, 227] on input "text" at bounding box center [704, 229] width 142 height 16
type input "****"
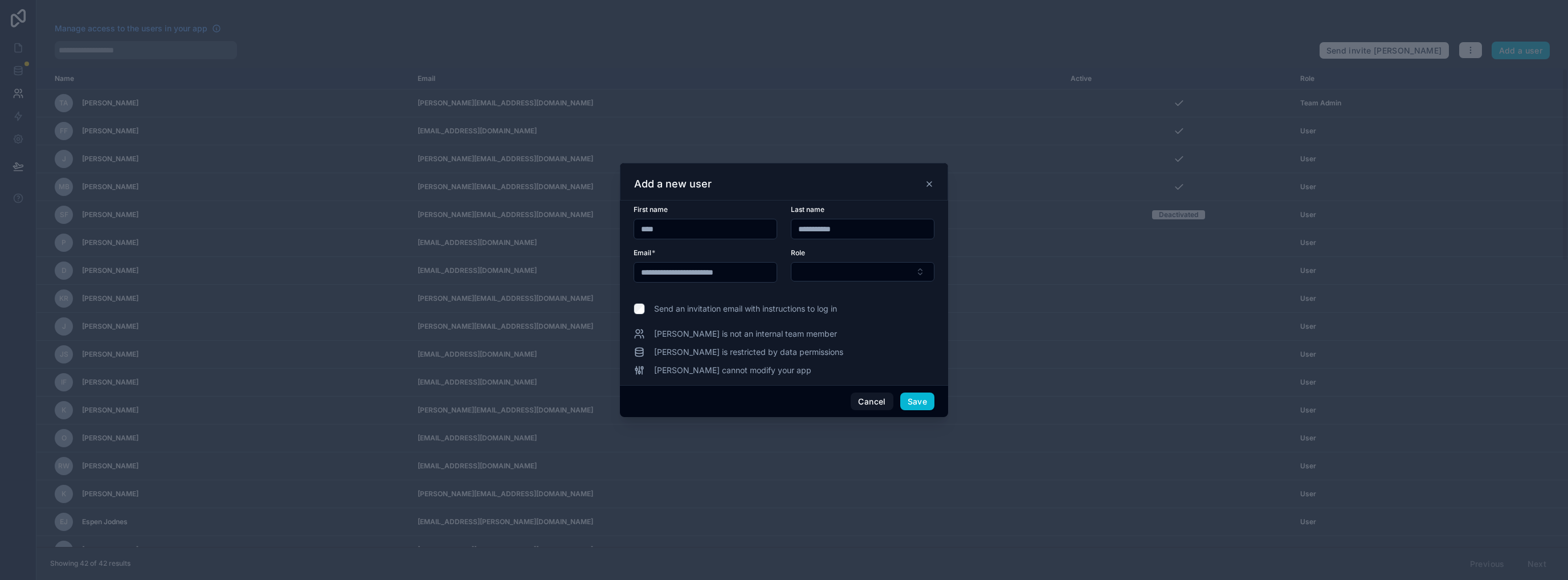
type input "**********"
click at [816, 270] on button "Select Button" at bounding box center [862, 272] width 144 height 19
click at [832, 336] on span "Team Admin" at bounding box center [821, 335] width 47 height 11
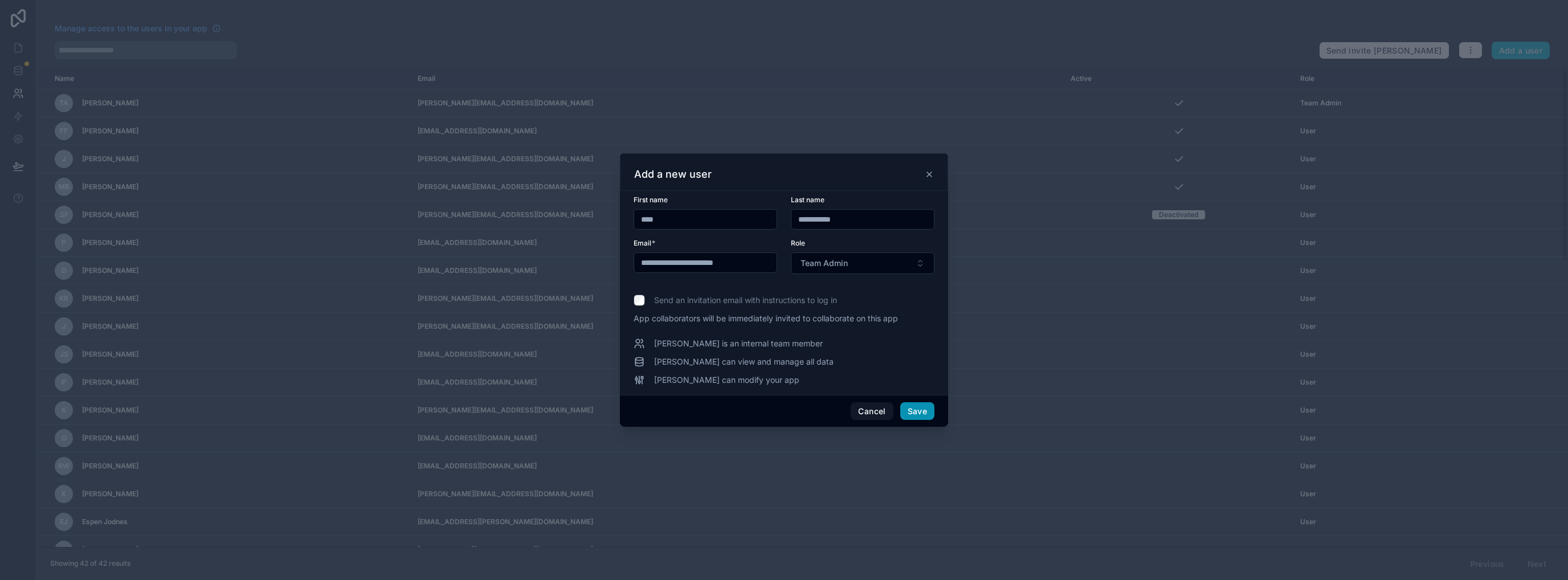
click at [874, 410] on button "Save" at bounding box center [917, 411] width 34 height 18
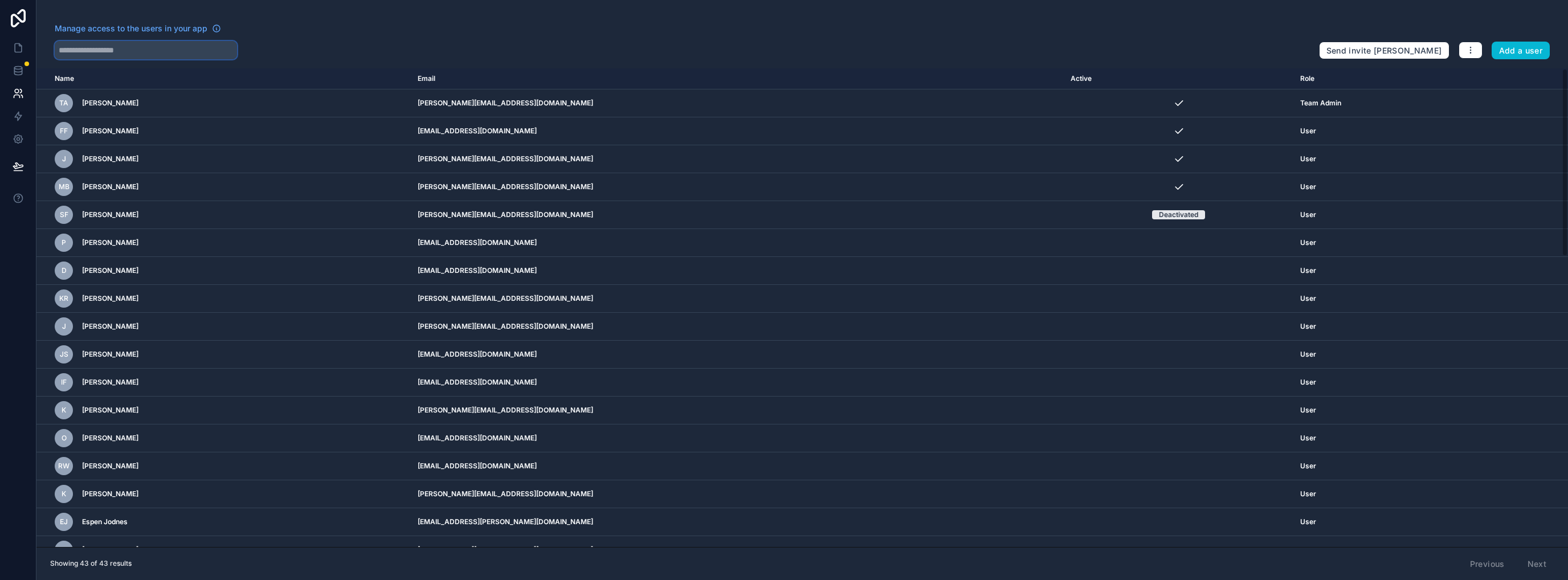
click at [114, 54] on input "text" at bounding box center [145, 50] width 183 height 18
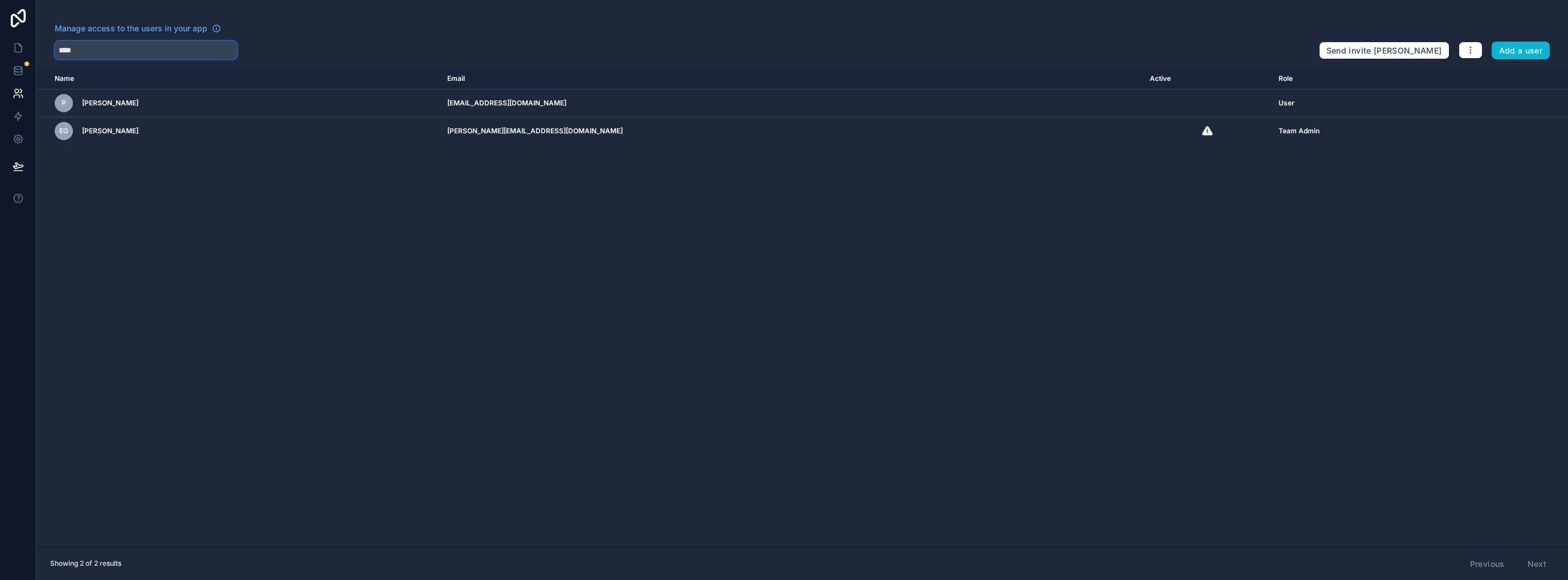
type input "****"
click at [0, 0] on icon "scrollable content" at bounding box center [0, 0] width 0 height 0
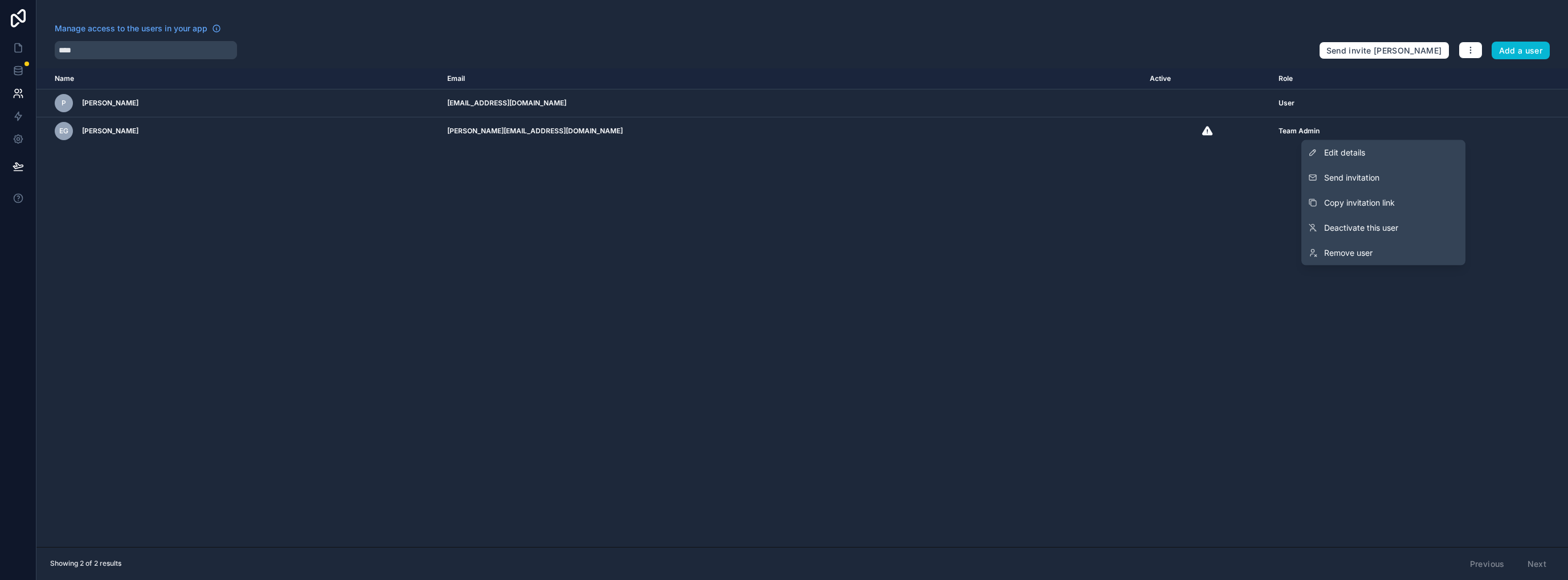
click at [874, 152] on link "Edit details" at bounding box center [1383, 153] width 164 height 25
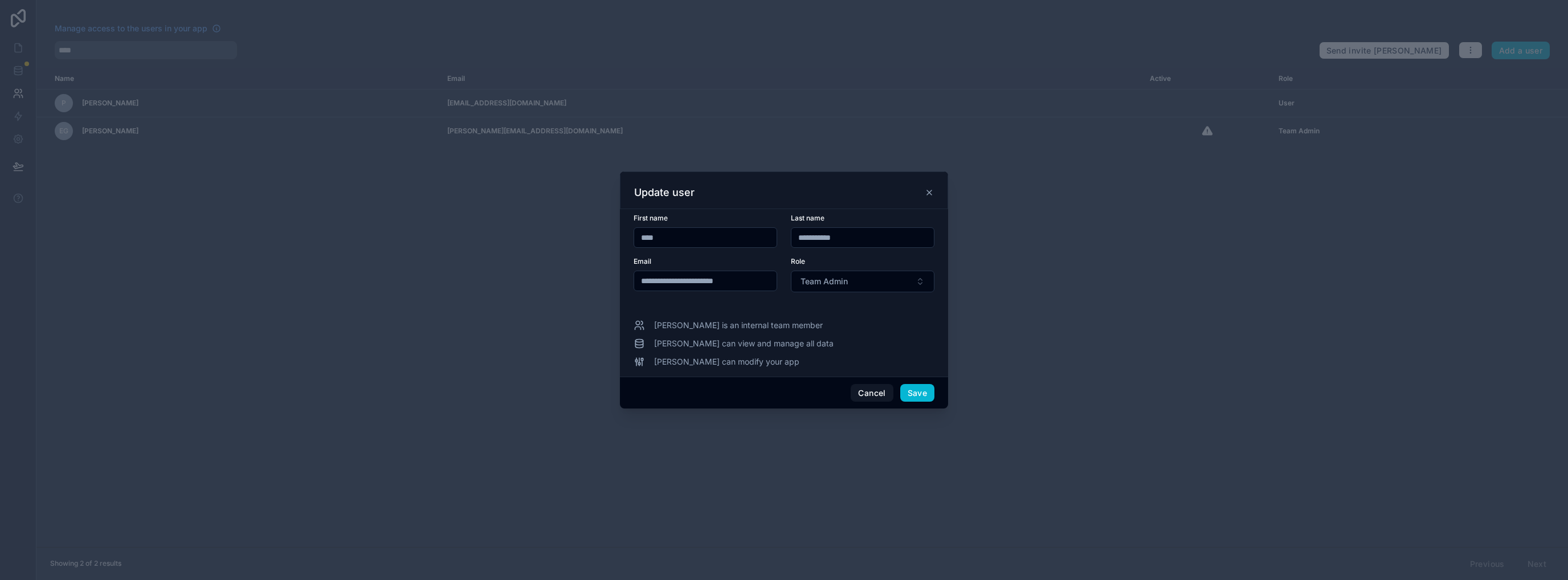
click at [868, 282] on button "Team Admin" at bounding box center [862, 281] width 144 height 22
click at [852, 337] on div "User" at bounding box center [863, 346] width 138 height 18
click at [874, 389] on button "Save" at bounding box center [917, 393] width 34 height 18
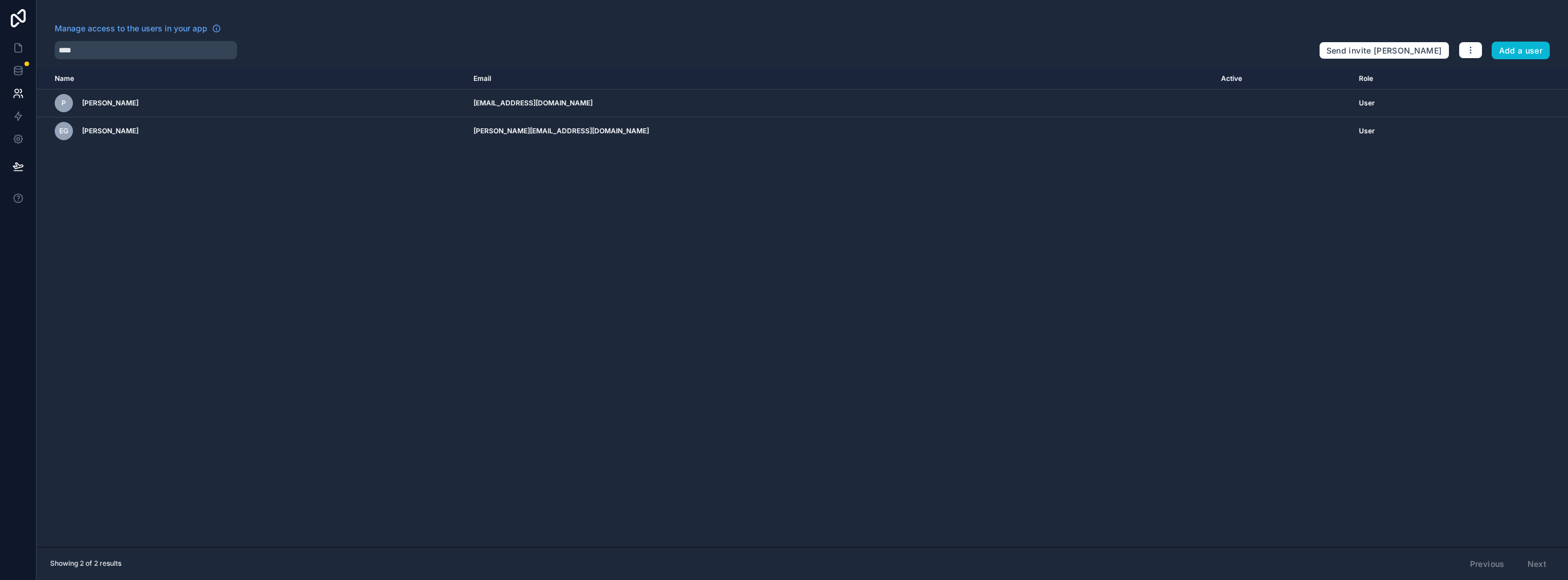
drag, startPoint x: 1194, startPoint y: 314, endPoint x: 1178, endPoint y: 316, distance: 16.1
click at [874, 316] on div "Name Email Active Role [DOMAIN_NAME] P [PERSON_NAME] [EMAIL_ADDRESS][DOMAIN_NAM…" at bounding box center [802, 307] width 1531 height 479
click at [17, 44] on icon at bounding box center [18, 48] width 6 height 9
